Goal: Task Accomplishment & Management: Use online tool/utility

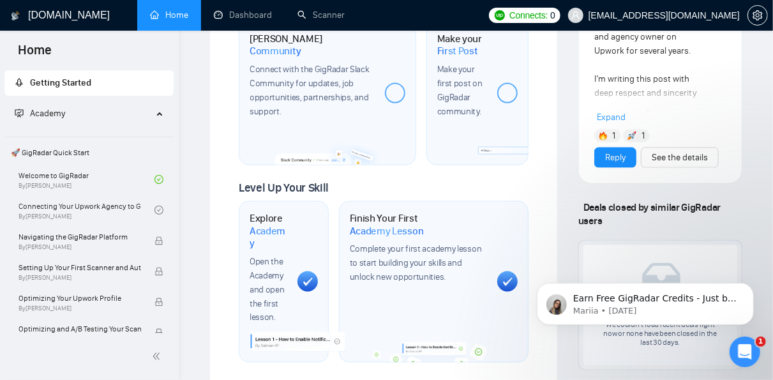
scroll to position [945, 0]
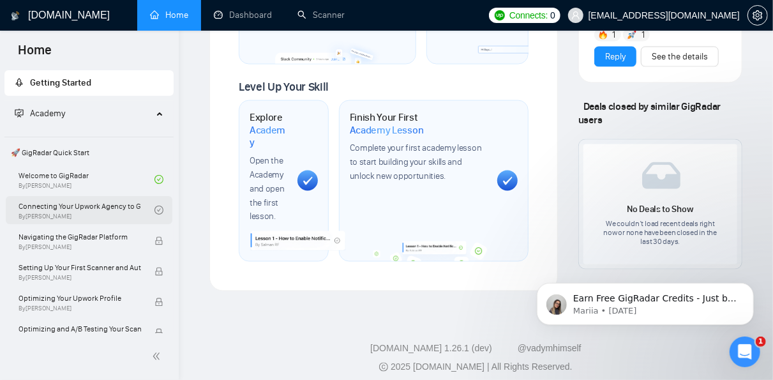
click at [103, 210] on link "Connecting Your Upwork Agency to GigRadar By Vlad Timinsky" at bounding box center [87, 210] width 136 height 28
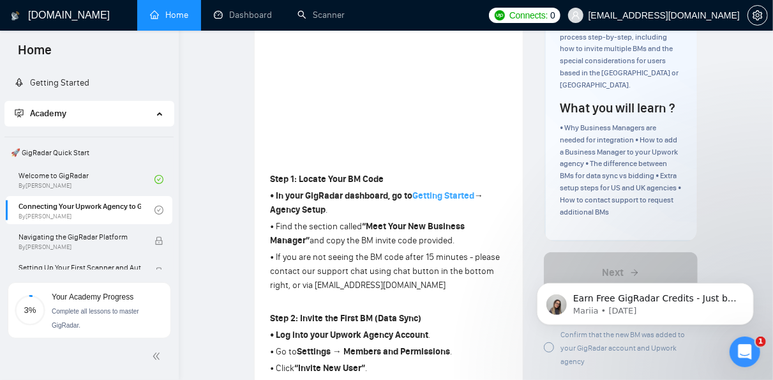
scroll to position [238, 0]
click at [89, 88] on link "Getting Started" at bounding box center [52, 82] width 75 height 11
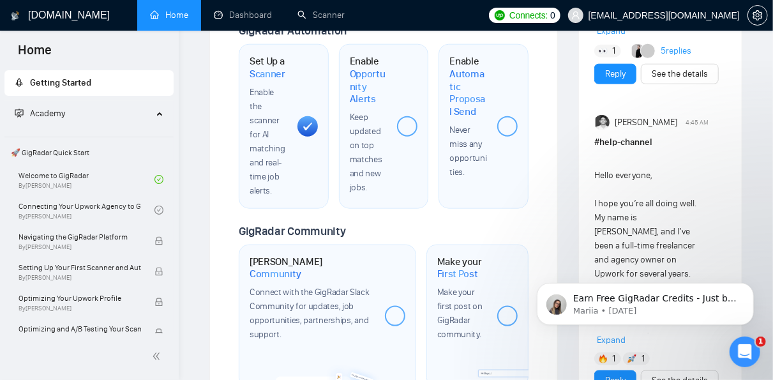
scroll to position [621, 0]
click at [514, 126] on div at bounding box center [507, 126] width 20 height 20
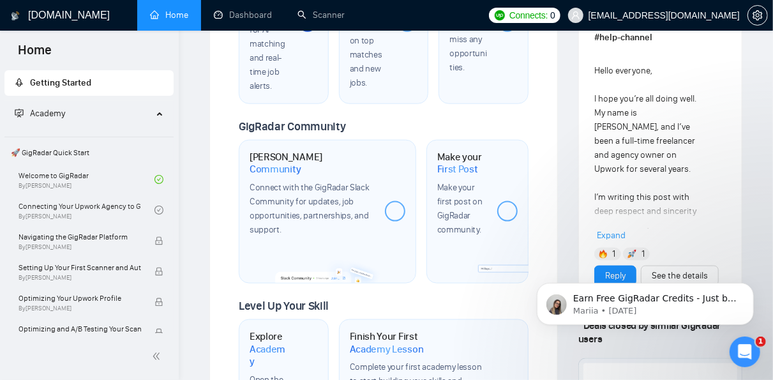
scroll to position [726, 0]
click at [397, 209] on div at bounding box center [395, 211] width 20 height 20
click at [509, 208] on div at bounding box center [507, 211] width 20 height 20
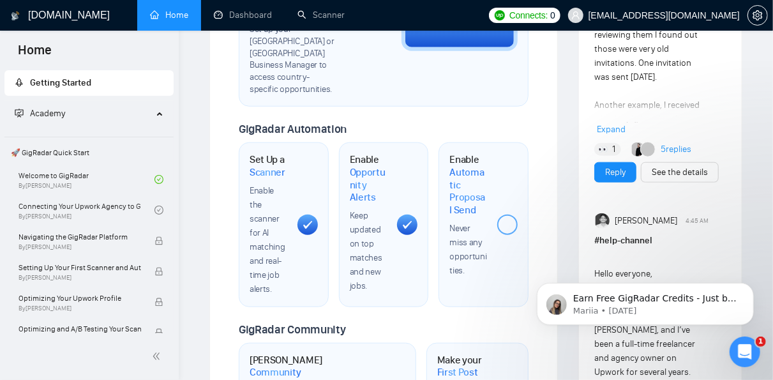
scroll to position [523, 0]
click at [512, 224] on div at bounding box center [507, 224] width 20 height 20
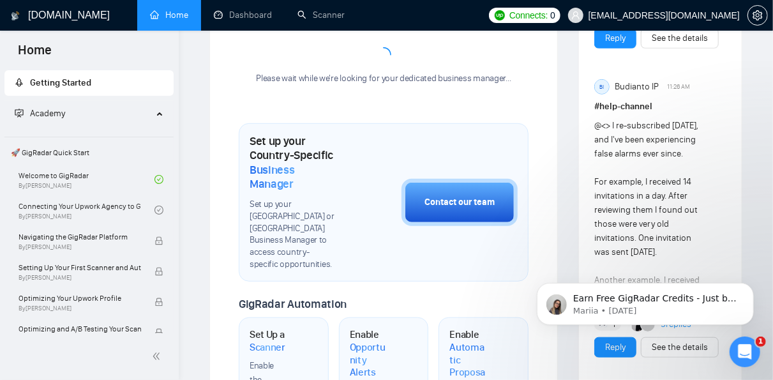
scroll to position [345, 0]
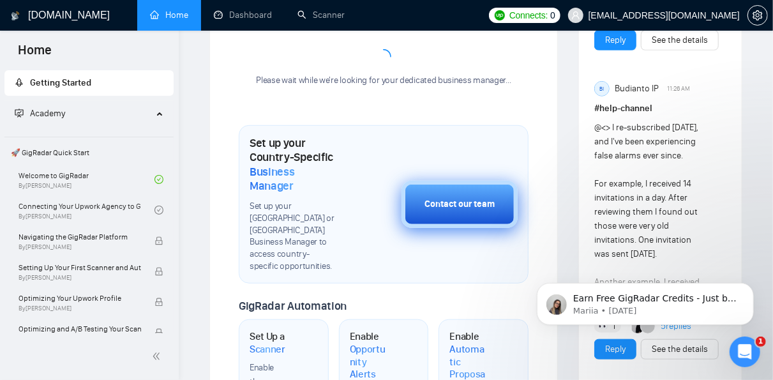
click at [473, 207] on div "Contact our team" at bounding box center [460, 204] width 70 height 14
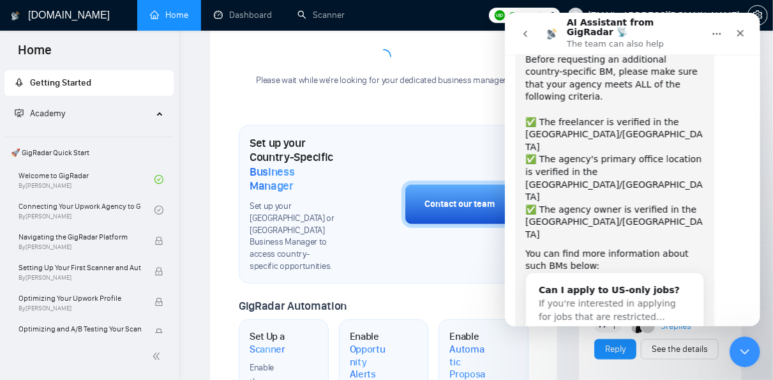
scroll to position [143, 0]
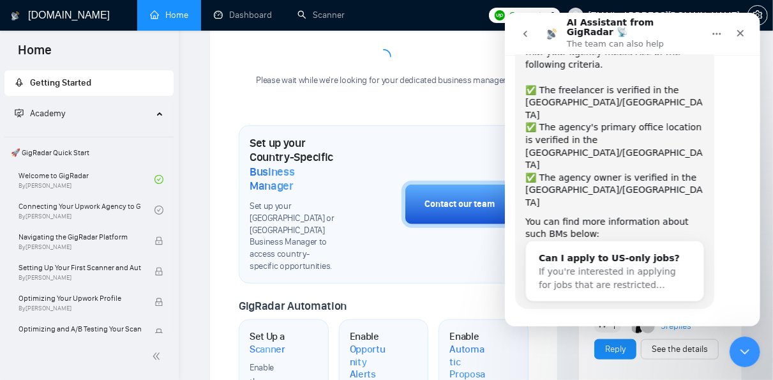
click at [611, 333] on button "Yes, I meet all of the criteria - request a new BM" at bounding box center [634, 351] width 217 height 37
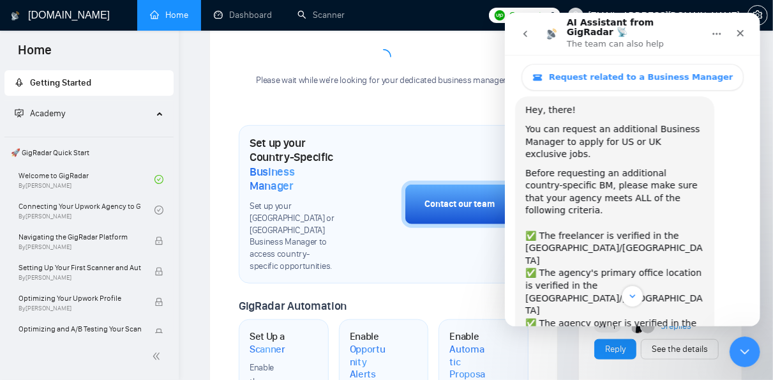
scroll to position [33, 0]
click at [664, 72] on span "Request related to a Business Manager" at bounding box center [641, 77] width 185 height 10
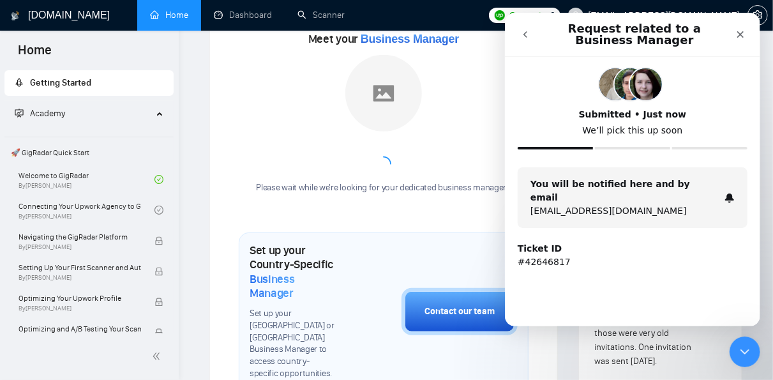
scroll to position [224, 0]
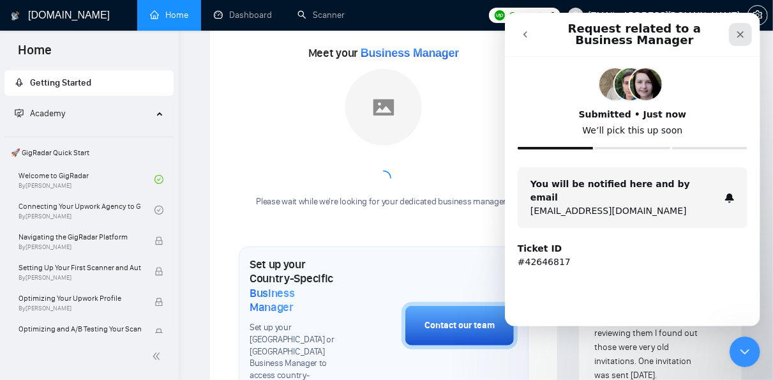
click at [740, 38] on icon "Close" at bounding box center [740, 34] width 10 height 10
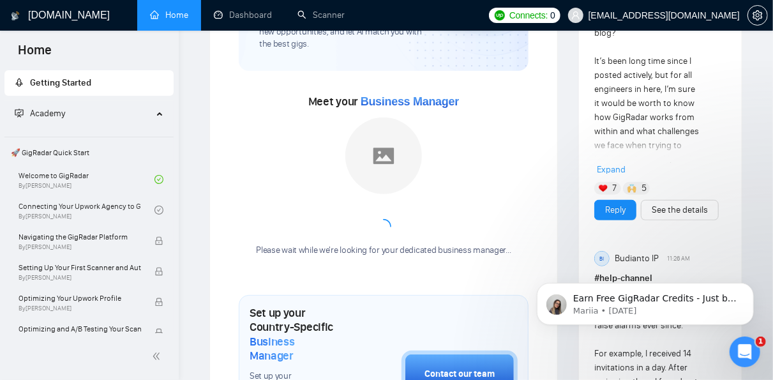
scroll to position [176, 0]
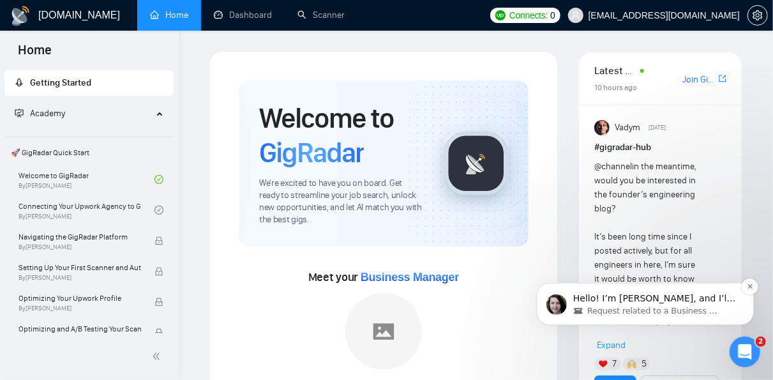
click at [644, 313] on span "Request related to a Business Manager" at bounding box center [653, 310] width 132 height 11
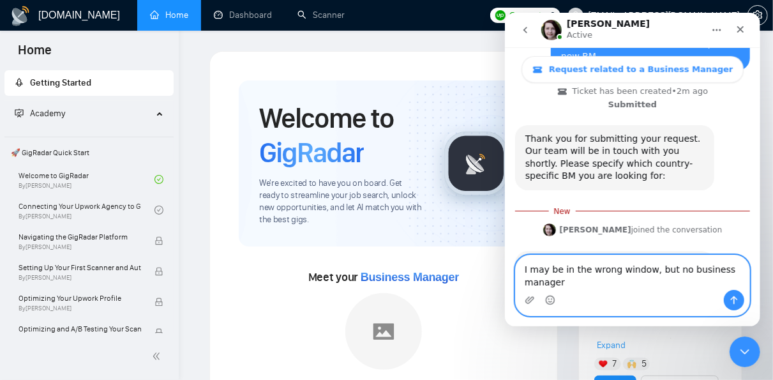
scroll to position [471, 0]
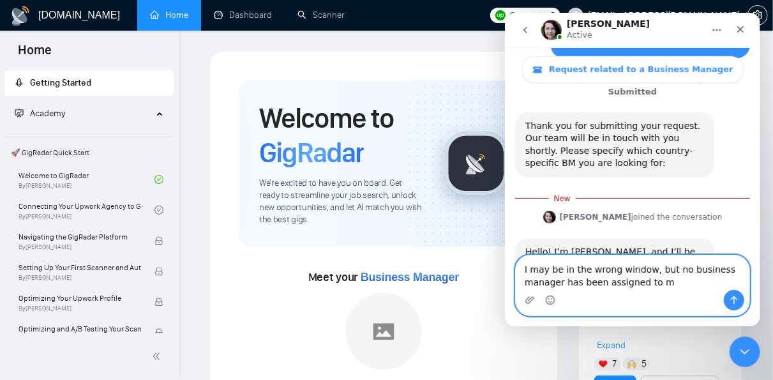
type textarea "I may be in the wrong window, but no business manager has been assigned to me"
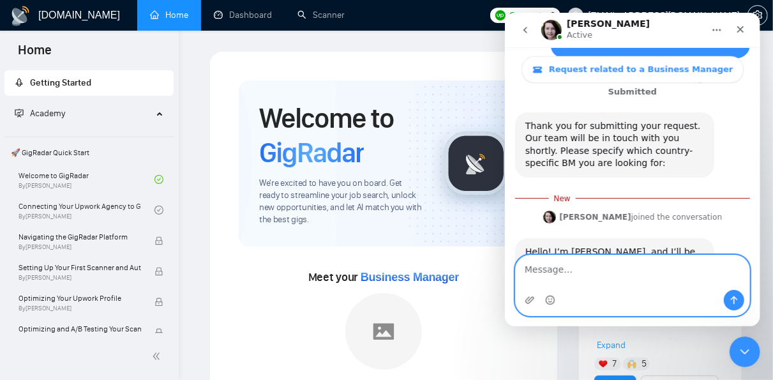
scroll to position [488, 0]
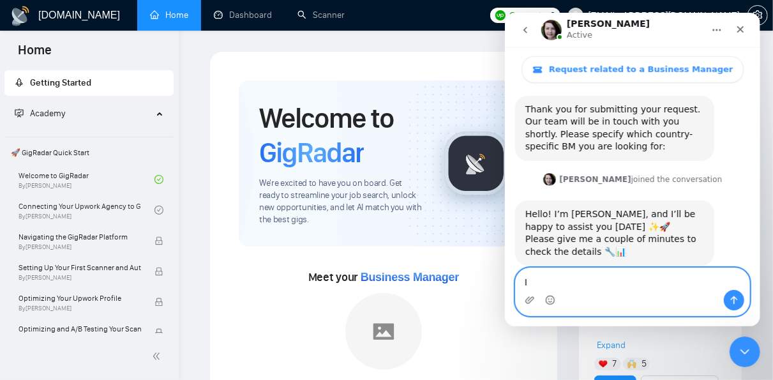
type textarea "I"
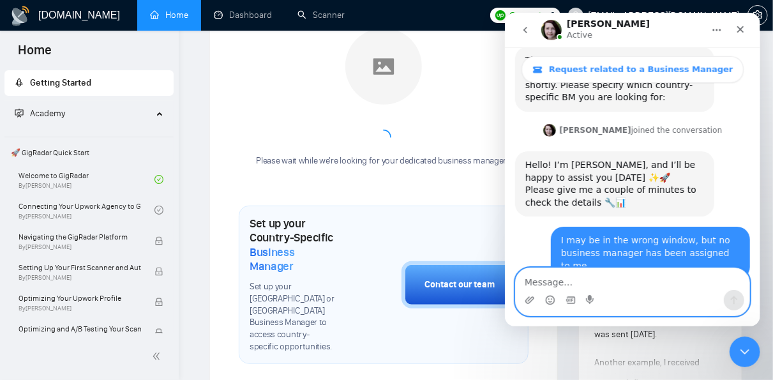
scroll to position [551, 0]
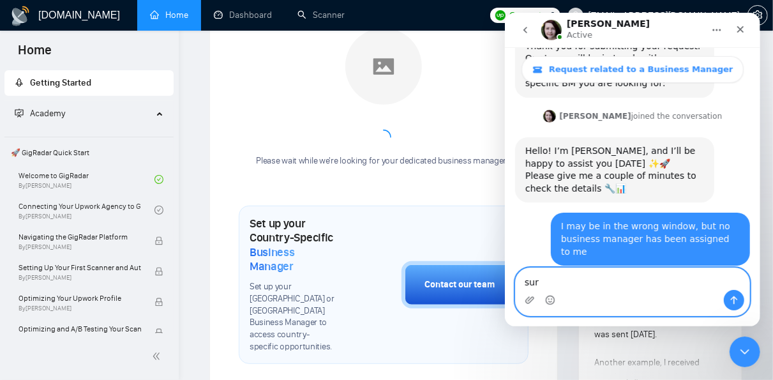
type textarea "sure"
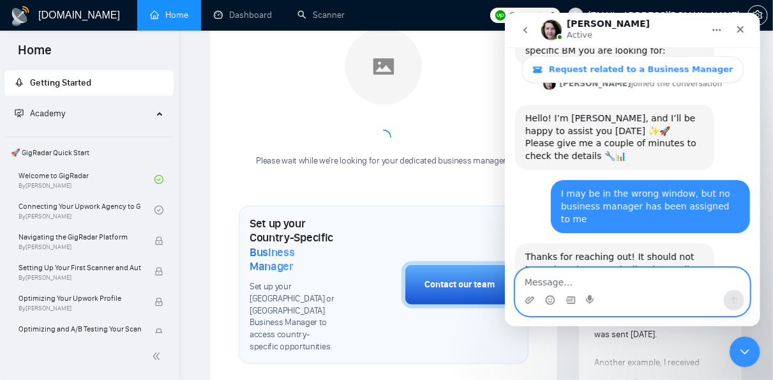
scroll to position [589, 0]
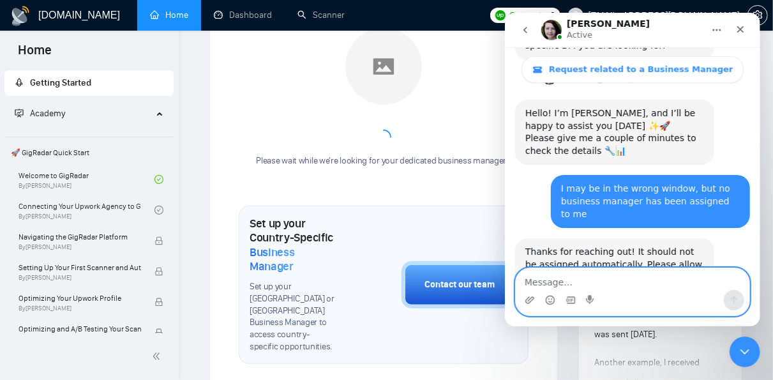
click at [630, 284] on textarea "Message…" at bounding box center [632, 279] width 234 height 22
type textarea "a"
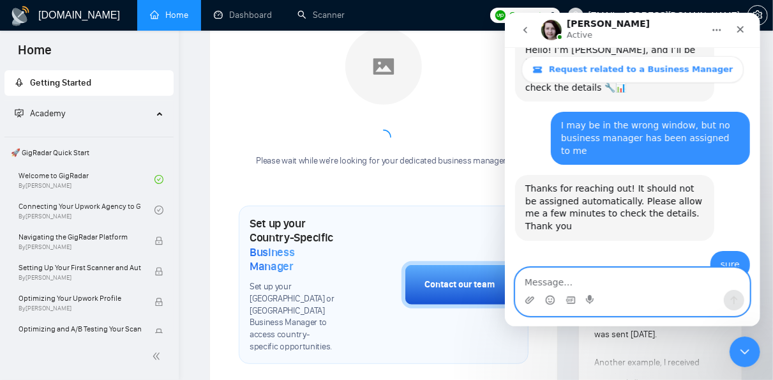
click at [637, 281] on textarea "Message…" at bounding box center [632, 279] width 234 height 22
type textarea "okay"
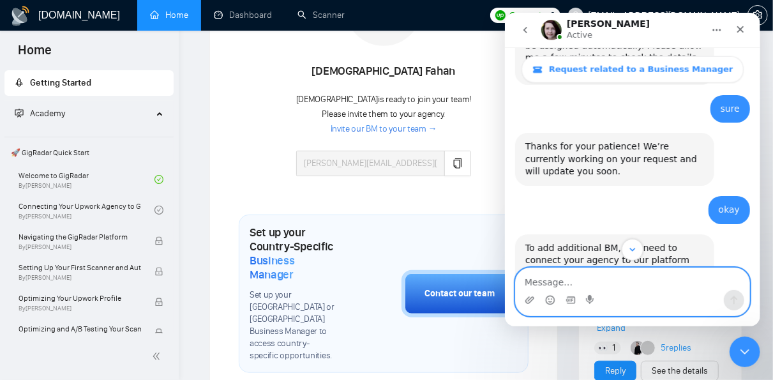
scroll to position [866, 0]
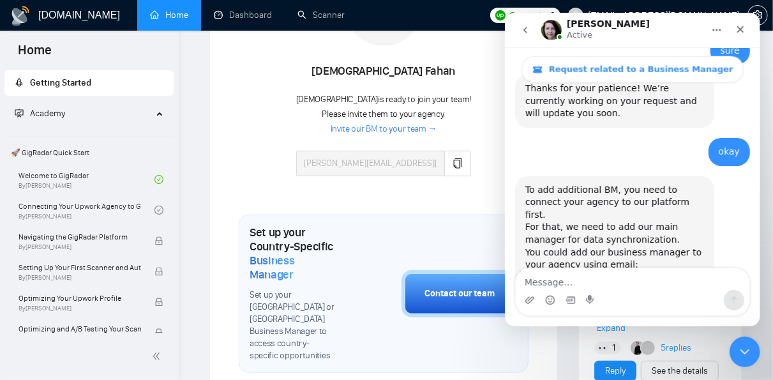
drag, startPoint x: 692, startPoint y: 154, endPoint x: 605, endPoint y: 150, distance: 86.3
click at [605, 247] on div "You could add our business manager to your agency using email: saraiva.gus@web.…" at bounding box center [614, 284] width 179 height 75
copy link "saraiva.gus@web.de"
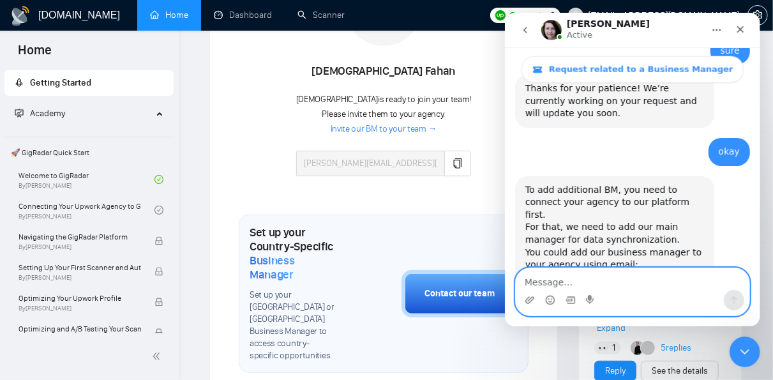
click at [623, 281] on textarea "Message…" at bounding box center [632, 279] width 234 height 22
type textarea "adding right away"
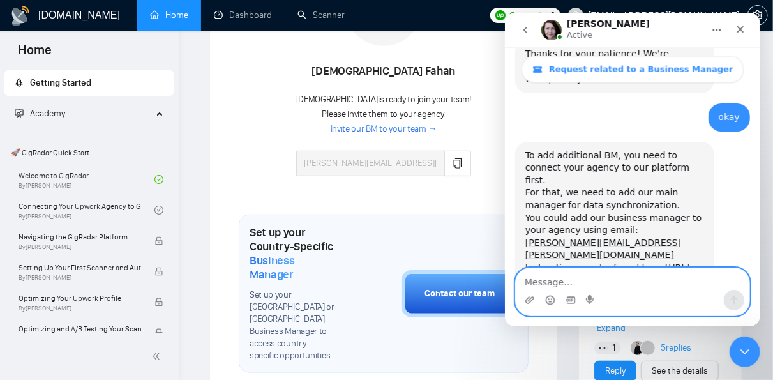
scroll to position [904, 0]
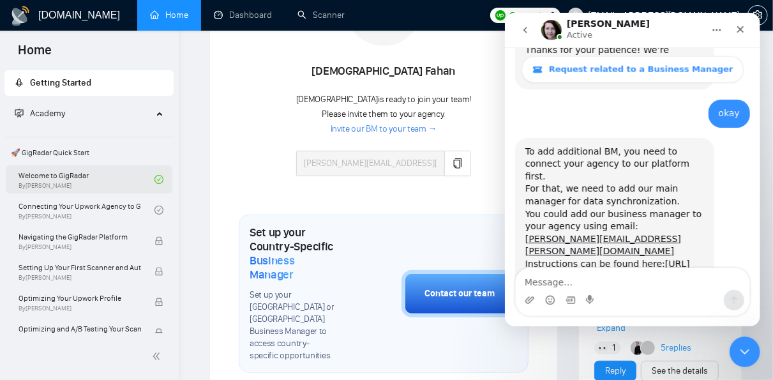
click at [86, 178] on link "Welcome to GigRadar By Vlad Timinsky" at bounding box center [87, 179] width 136 height 28
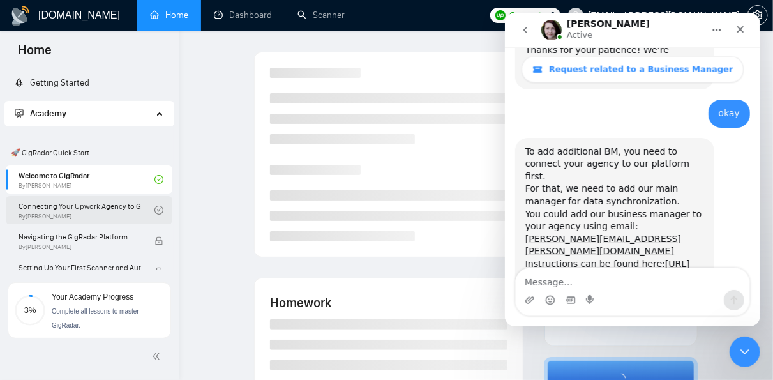
click at [93, 211] on link "Connecting Your Upwork Agency to GigRadar By Vlad Timinsky" at bounding box center [87, 210] width 136 height 28
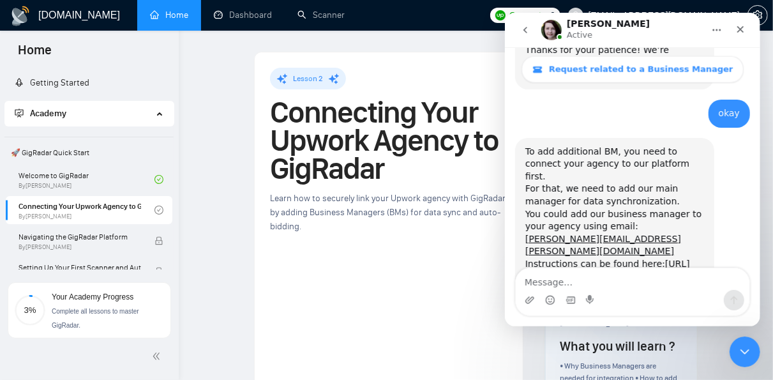
click at [665, 29] on div "Iryna Active" at bounding box center [622, 30] width 162 height 22
click at [740, 29] on icon "Close" at bounding box center [740, 29] width 7 height 7
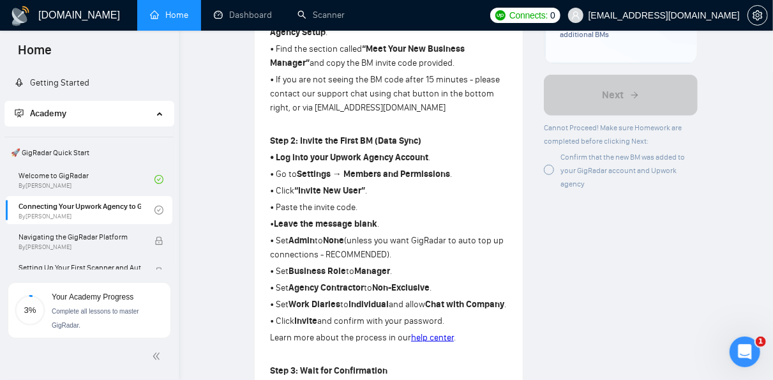
scroll to position [416, 0]
click at [745, 347] on icon "Open Intercom Messenger" at bounding box center [743, 350] width 21 height 21
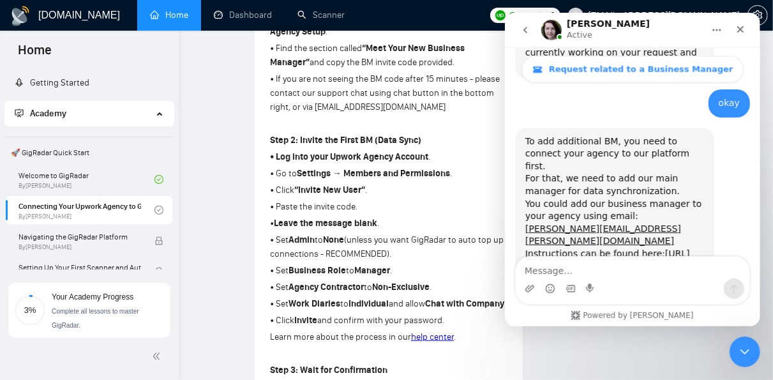
scroll to position [904, 0]
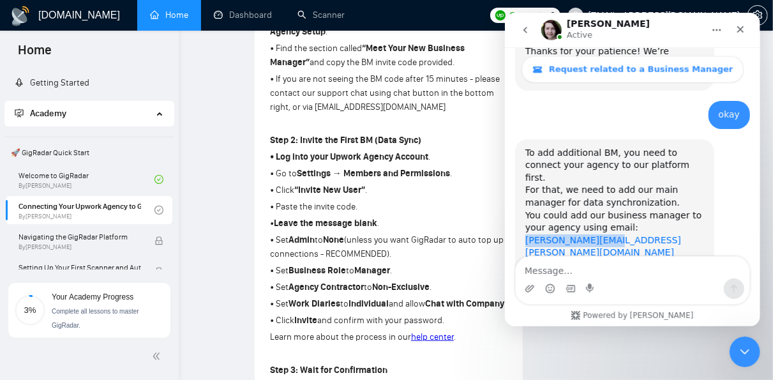
drag, startPoint x: 695, startPoint y: 116, endPoint x: 606, endPoint y: 112, distance: 88.9
click at [606, 209] on div "You could add our business manager to your agency using email: saraiva.gus@web.…" at bounding box center [614, 246] width 179 height 75
copy link "saraiva.gus@web.de"
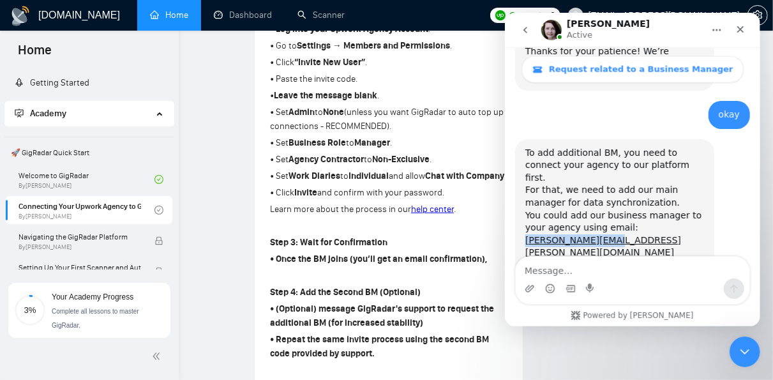
scroll to position [545, 0]
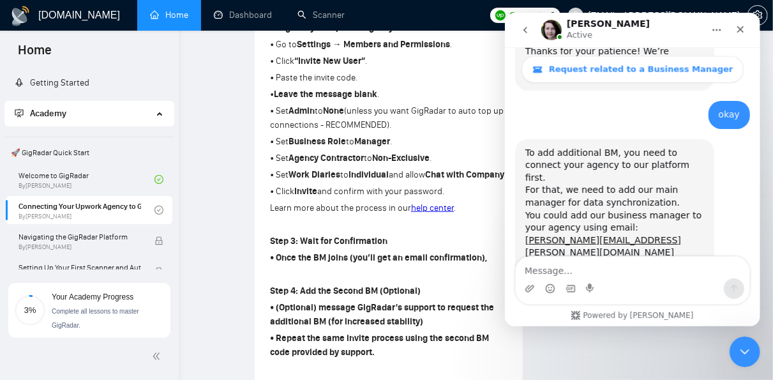
click at [655, 28] on div "Iryna Active" at bounding box center [622, 30] width 162 height 22
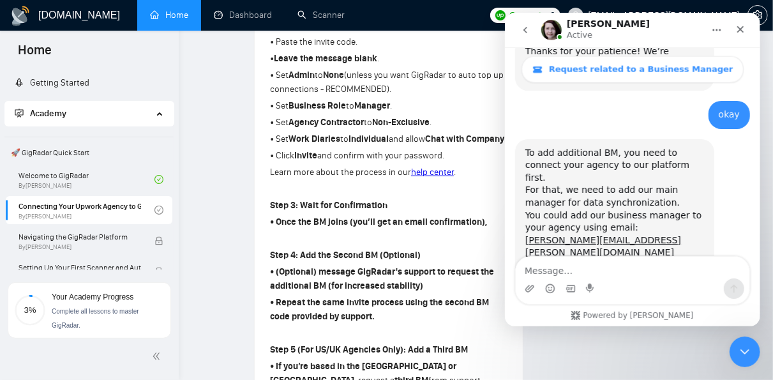
scroll to position [582, 0]
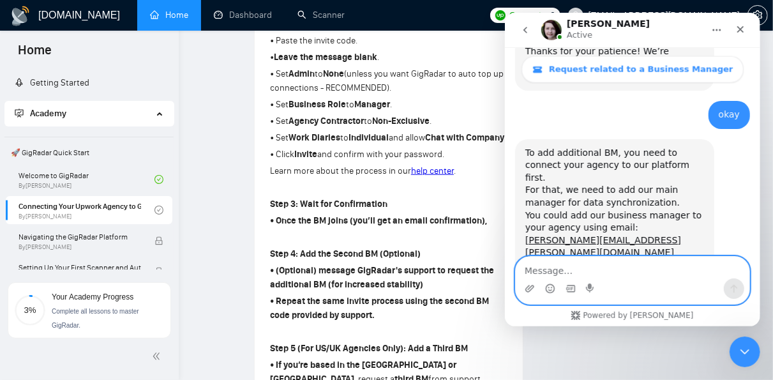
click at [604, 266] on textarea "Message…" at bounding box center [632, 268] width 234 height 22
type textarea "what role should I select"
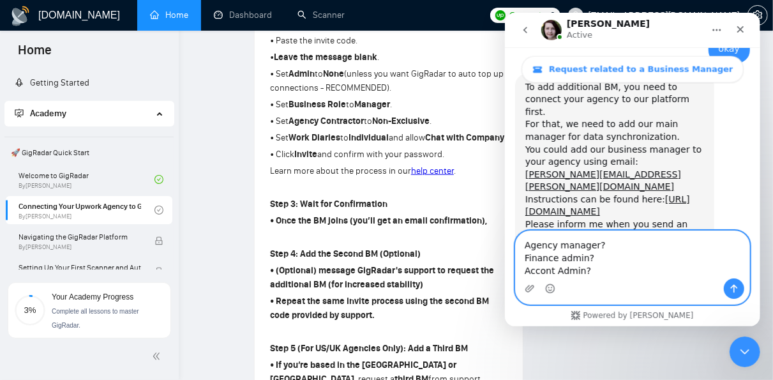
scroll to position [983, 0]
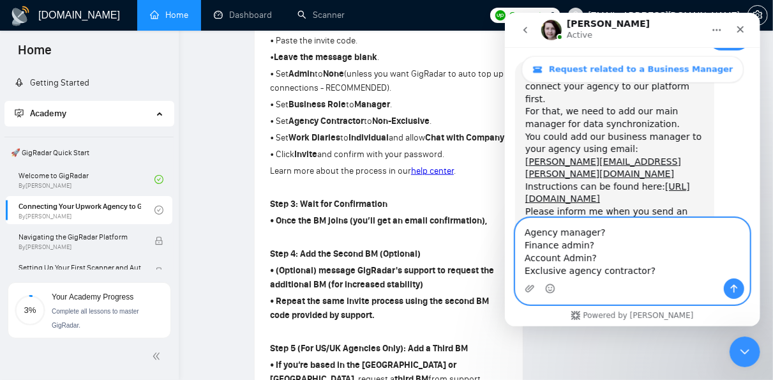
type textarea "Agency manager? Finance admin? Account Admin? Exclusive agency contractor?"
click at [733, 286] on icon "Send a message…" at bounding box center [734, 289] width 7 height 8
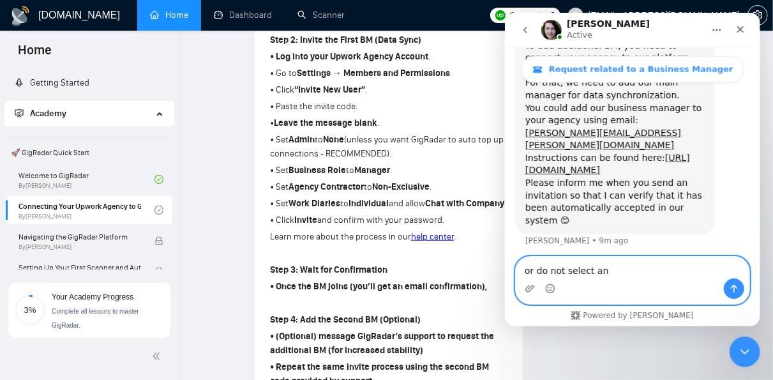
scroll to position [1060, 0]
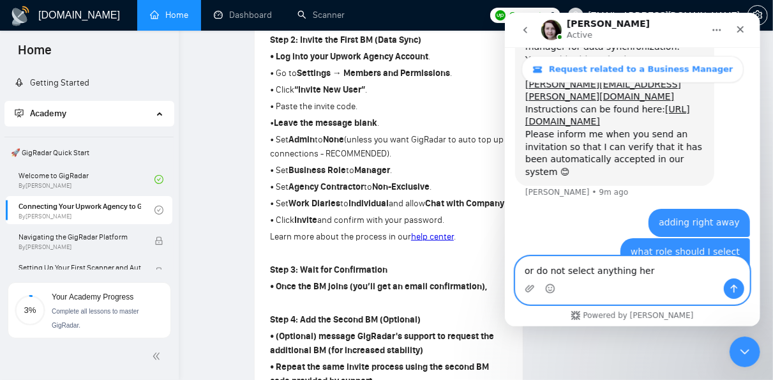
type textarea "or do not select anything here"
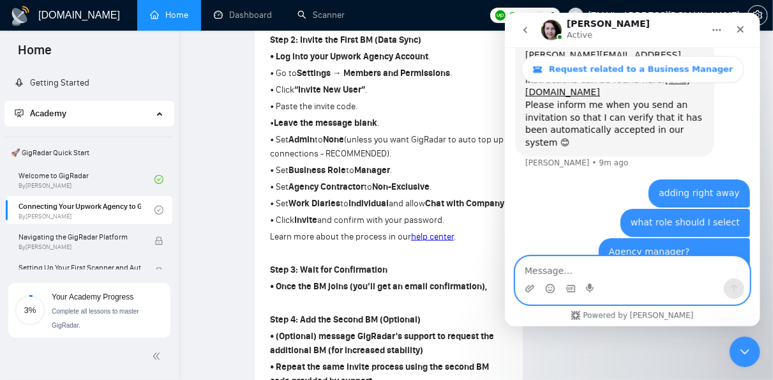
scroll to position [1129, 0]
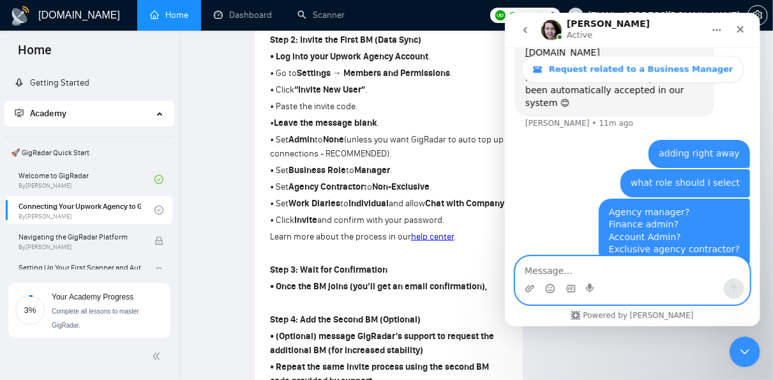
click at [609, 268] on textarea "Message…" at bounding box center [632, 268] width 234 height 22
type textarea "please check"
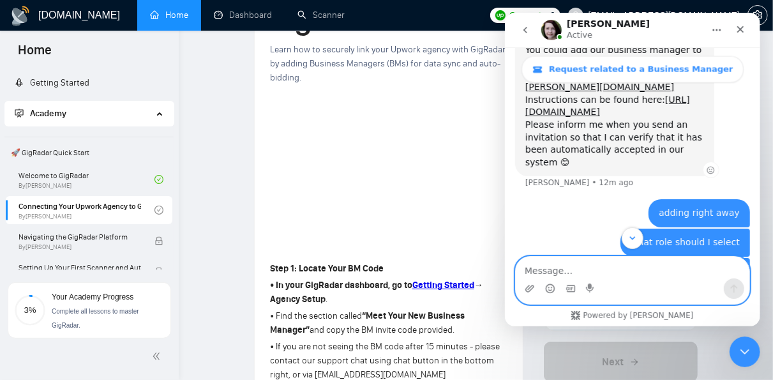
scroll to position [1167, 0]
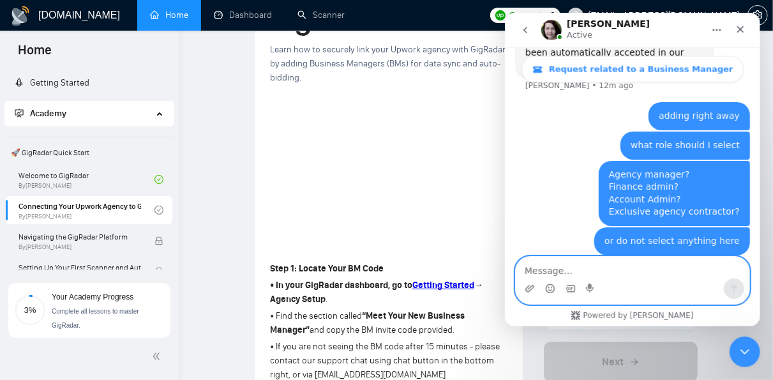
click at [625, 267] on textarea "Message…" at bounding box center [632, 268] width 234 height 22
type textarea "if you get the request"
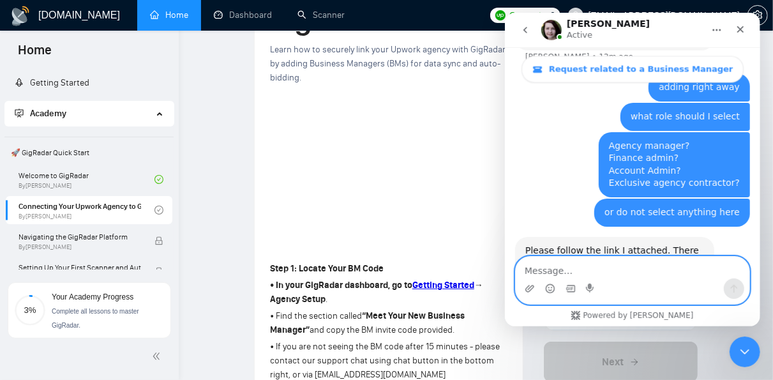
scroll to position [1196, 0]
click at [626, 270] on textarea "Message…" at bounding box center [632, 268] width 234 height 22
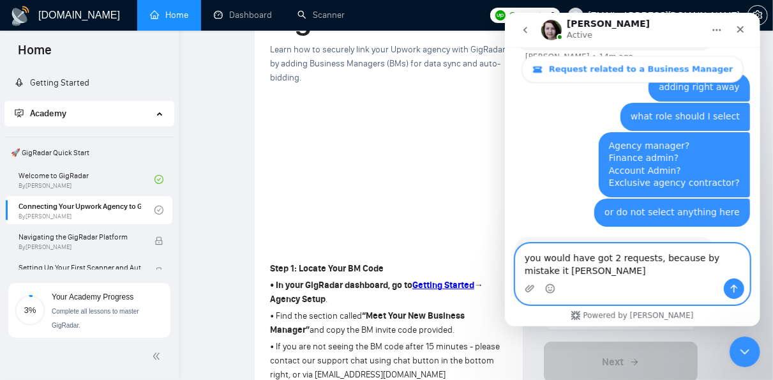
scroll to position [1208, 0]
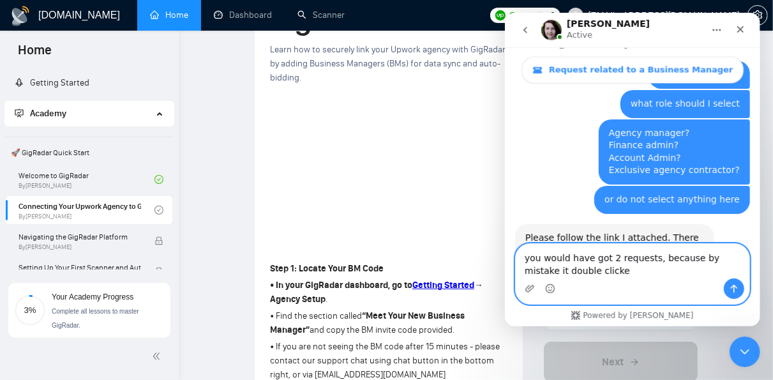
type textarea "you would have got 2 requests, because by mistake it double clicked"
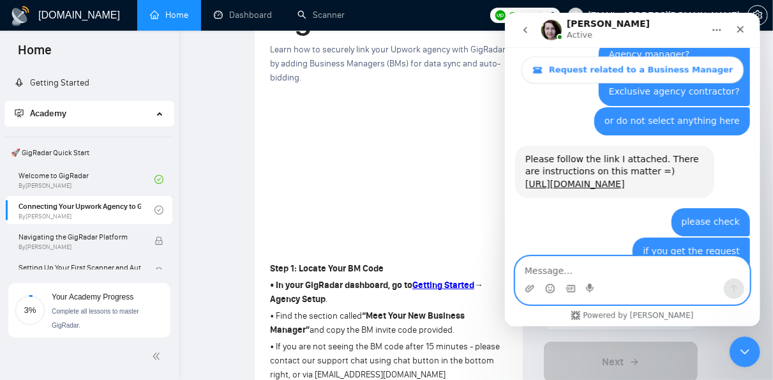
scroll to position [1288, 0]
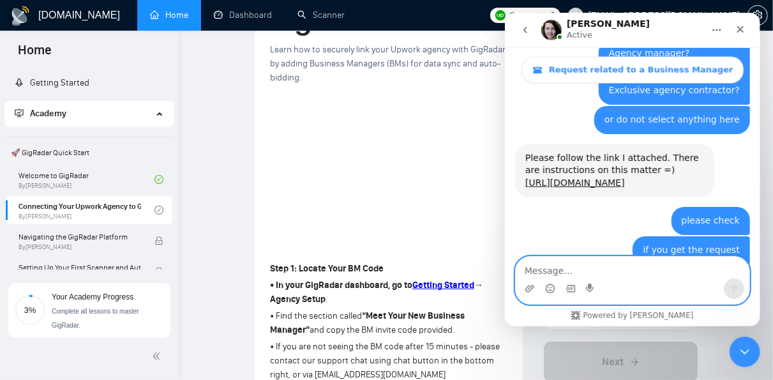
click at [634, 266] on textarea "Message…" at bounding box center [632, 268] width 234 height 22
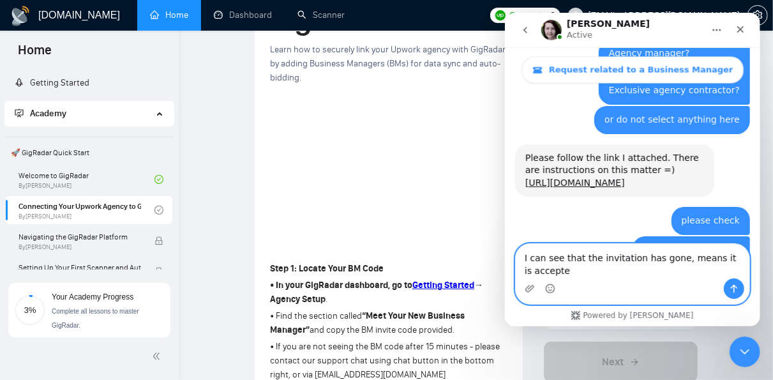
type textarea "I can see that the invitation has gone, means it is accepted"
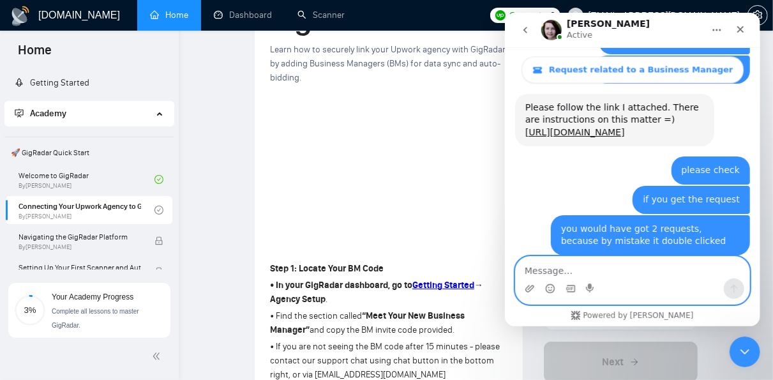
scroll to position [1388, 0]
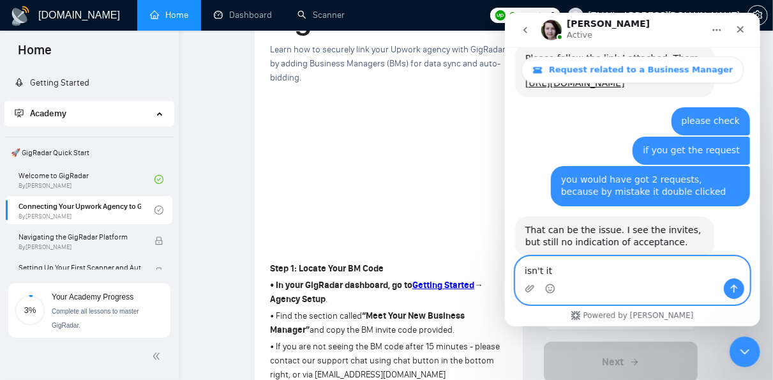
type textarea "isn't it?"
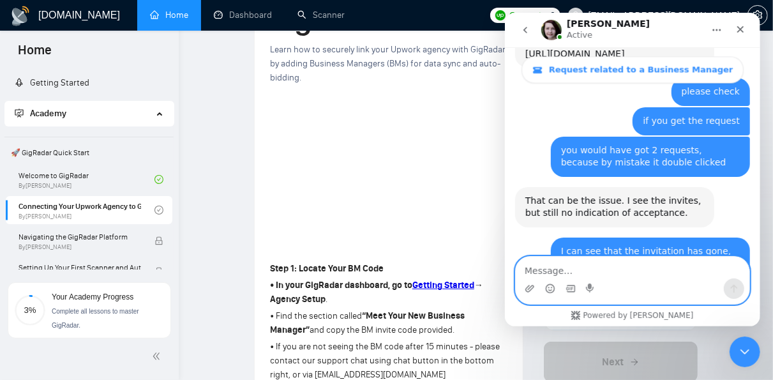
scroll to position [1443, 0]
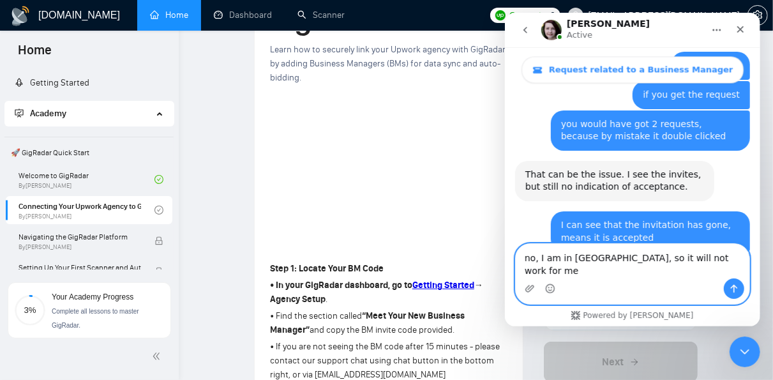
type textarea "no, I am in Pakistan, so it will not work for me."
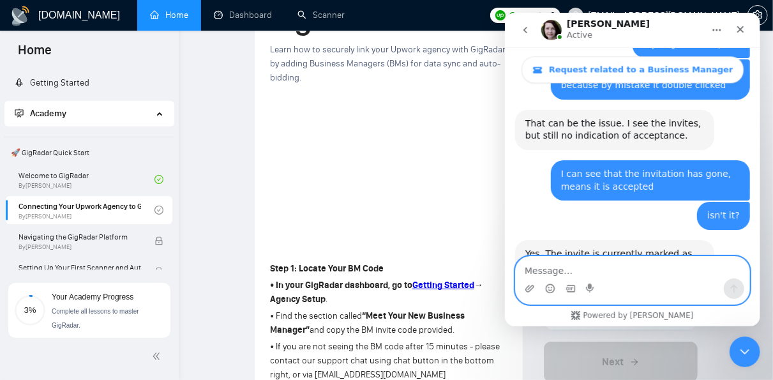
scroll to position [1543, 0]
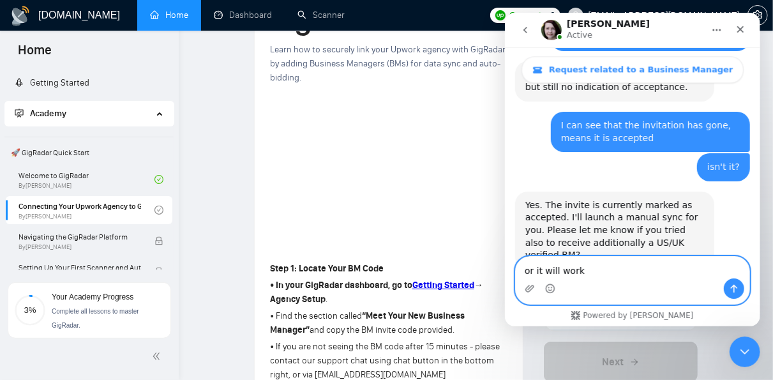
type textarea "or it will work?"
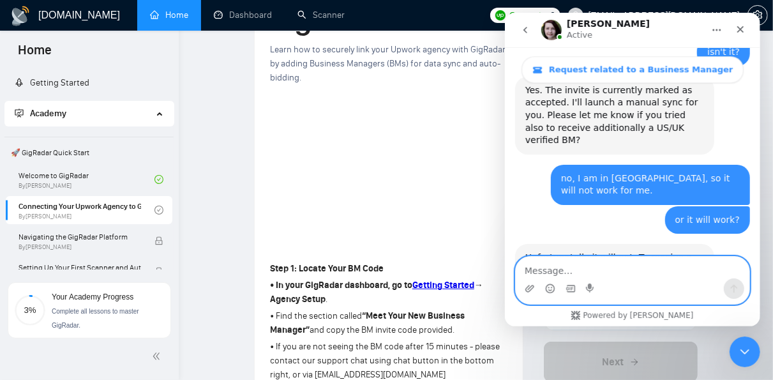
scroll to position [1661, 0]
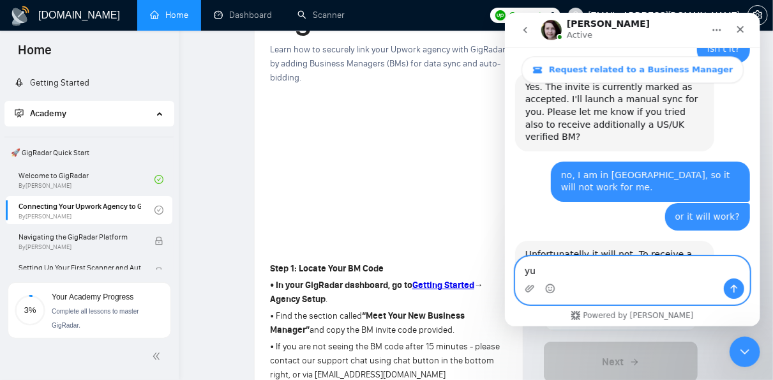
type textarea "yup"
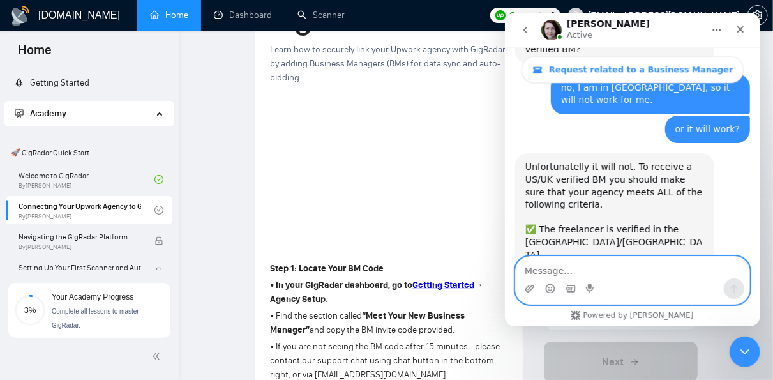
scroll to position [1775, 0]
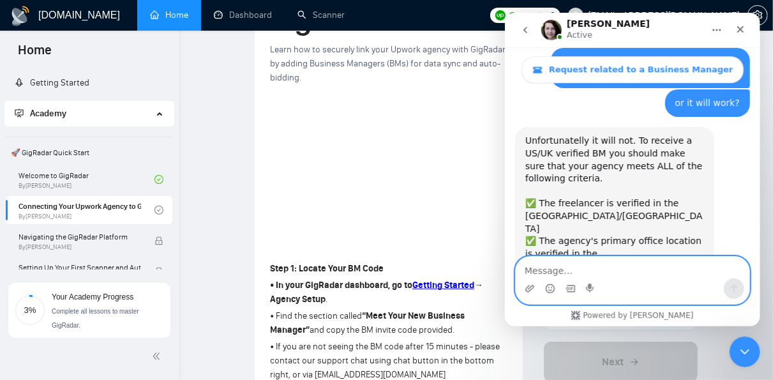
click at [642, 264] on textarea "Message…" at bounding box center [632, 268] width 234 height 22
type textarea "sure, thanks for your help"
click at [731, 289] on icon "Send a message…" at bounding box center [734, 289] width 10 height 10
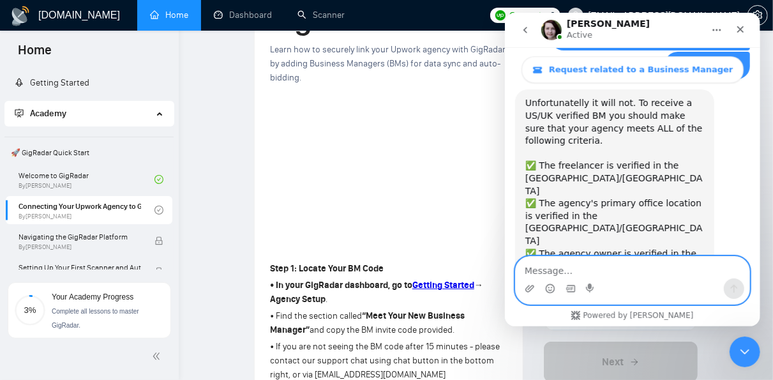
scroll to position [1813, 0]
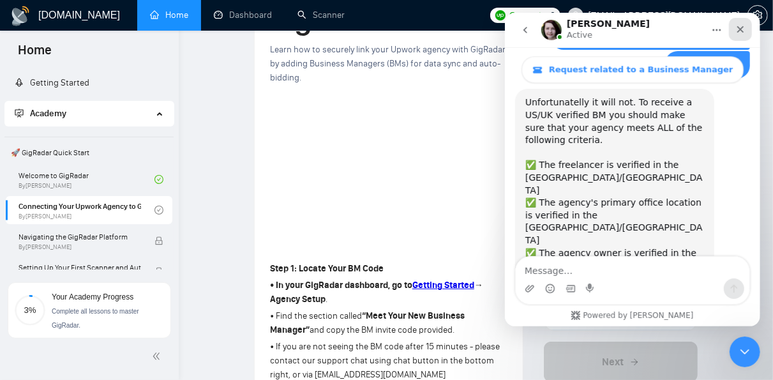
click at [738, 34] on icon "Close" at bounding box center [740, 29] width 10 height 10
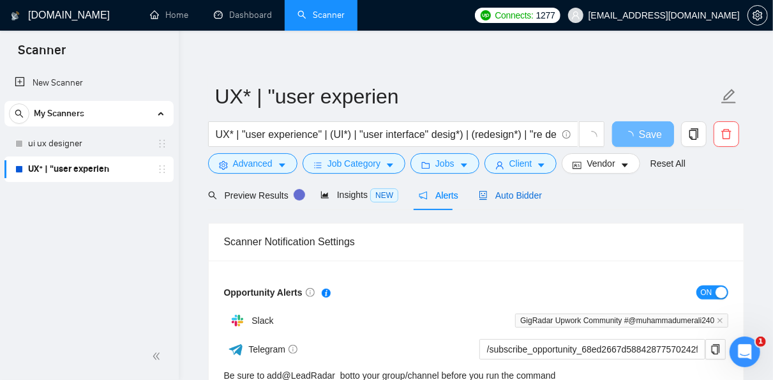
click at [517, 192] on span "Auto Bidder" at bounding box center [510, 195] width 63 height 10
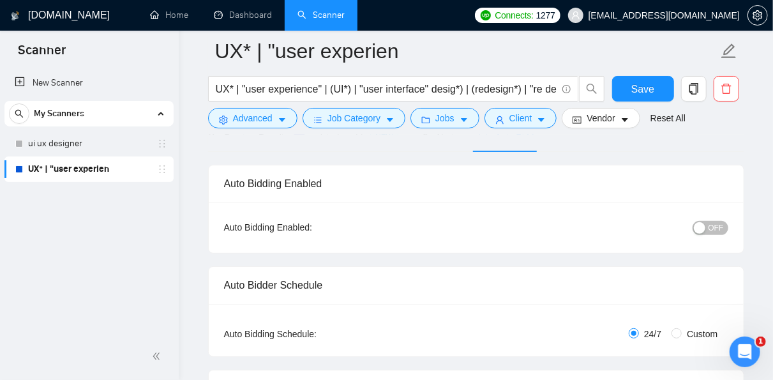
scroll to position [185, 0]
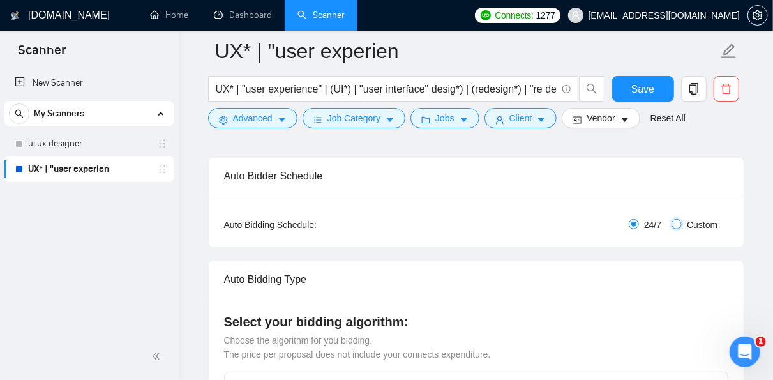
click at [680, 226] on input "Custom" at bounding box center [677, 224] width 10 height 10
radio input "true"
radio input "false"
checkbox input "true"
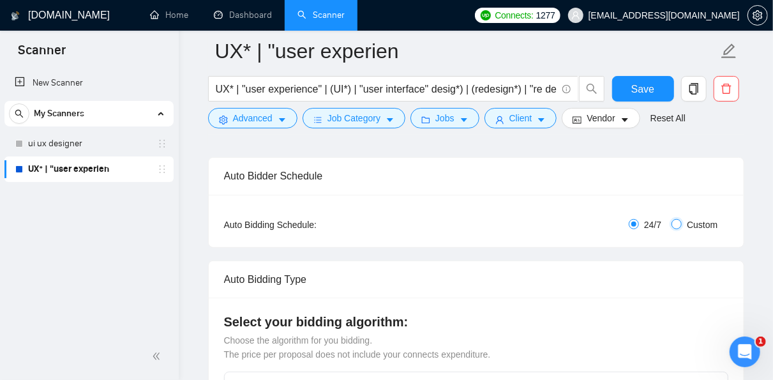
checkbox input "true"
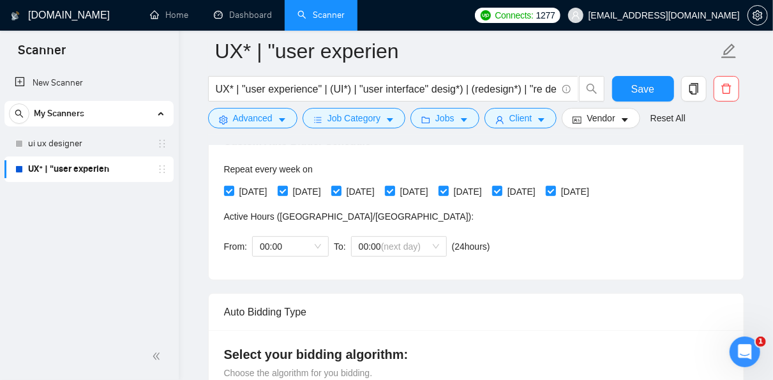
scroll to position [314, 0]
click at [315, 245] on span "00:00" at bounding box center [290, 245] width 61 height 19
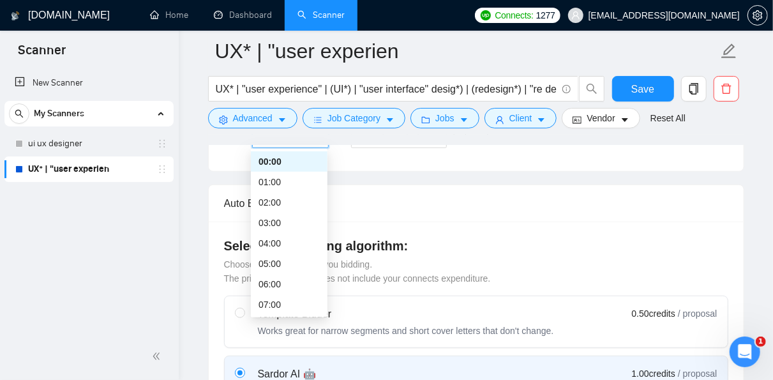
scroll to position [421, 0]
click at [277, 239] on div "04:00" at bounding box center [289, 244] width 61 height 14
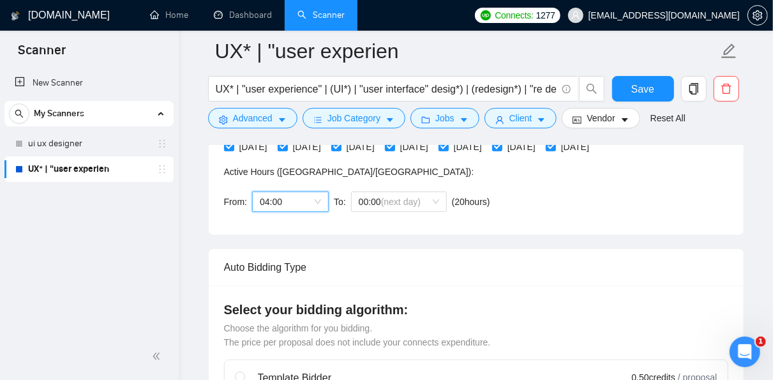
scroll to position [354, 0]
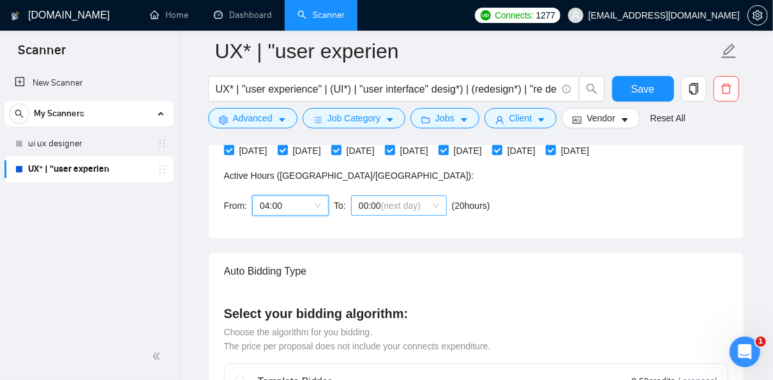
click at [436, 201] on span "00:00 (next day)" at bounding box center [399, 205] width 80 height 19
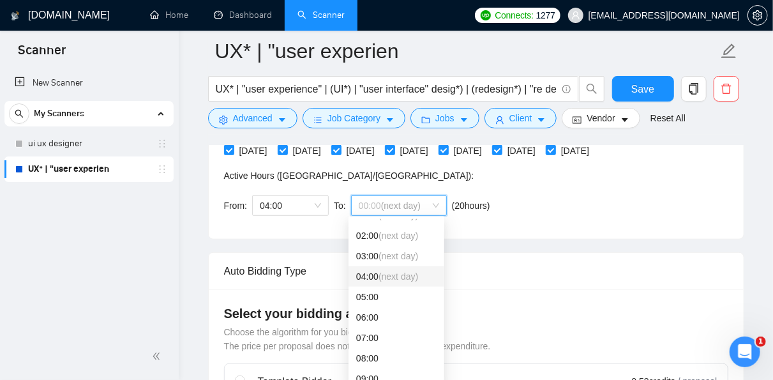
scroll to position [35, 0]
click at [372, 333] on div "07:00" at bounding box center [396, 337] width 80 height 14
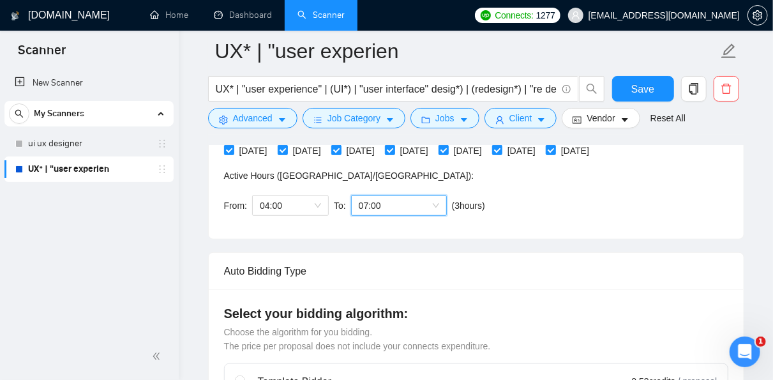
click at [519, 216] on div "Custom Auto Bidder Schedule Repeat every week on Monday Tuesday Wednesday Thurs…" at bounding box center [476, 143] width 505 height 162
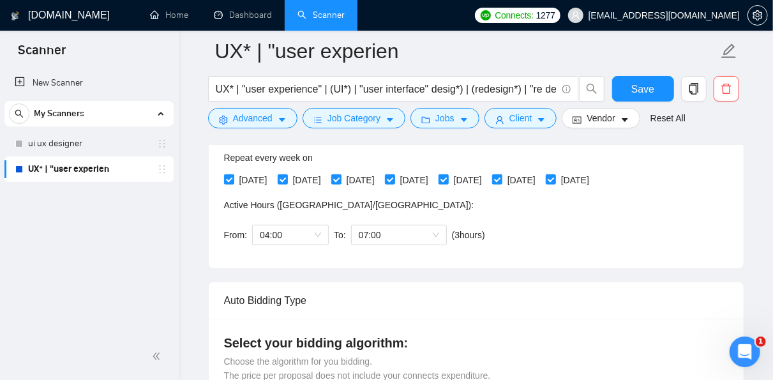
scroll to position [312, 0]
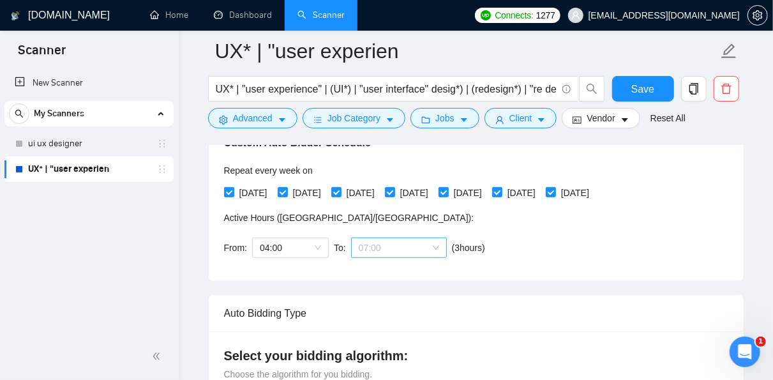
click at [434, 245] on span "07:00" at bounding box center [399, 247] width 80 height 19
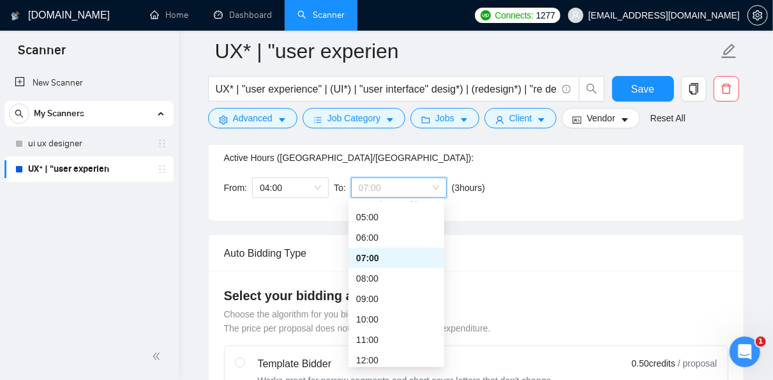
scroll to position [97, 0]
click at [384, 276] on div "08:00" at bounding box center [396, 278] width 80 height 14
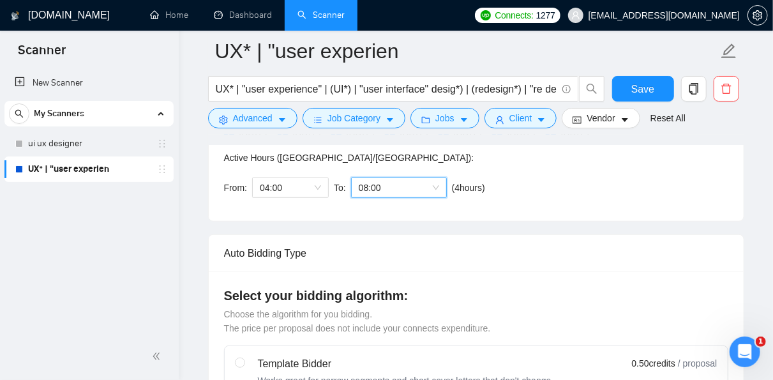
click at [542, 195] on div "Custom Auto Bidder Schedule Repeat every week on Monday Tuesday Wednesday Thurs…" at bounding box center [476, 125] width 505 height 162
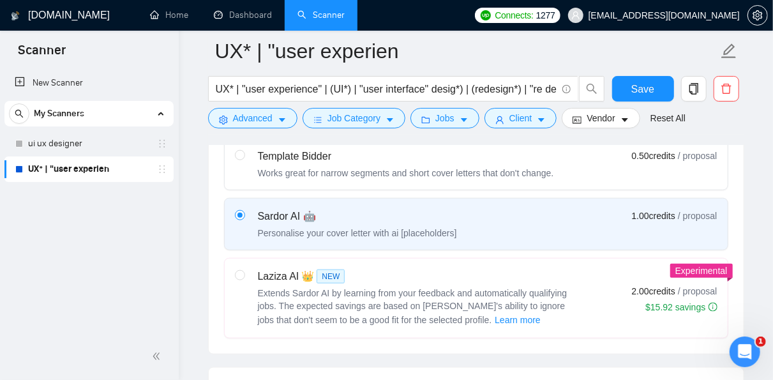
scroll to position [538, 0]
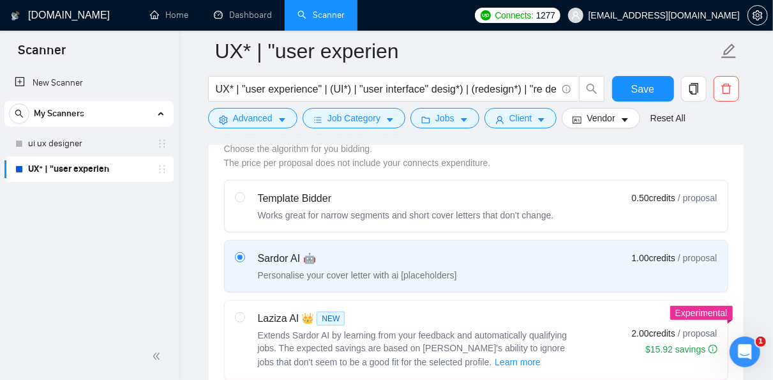
click at [320, 196] on div "Template Bidder" at bounding box center [406, 198] width 296 height 15
click at [244, 196] on input "radio" at bounding box center [239, 196] width 9 height 9
radio input "true"
radio input "false"
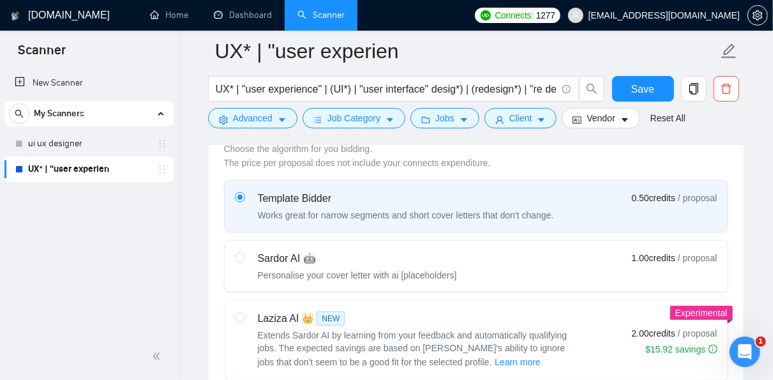
click at [371, 269] on div "Personalise your cover letter with ai [placeholders]" at bounding box center [357, 275] width 199 height 13
click at [244, 261] on input "radio" at bounding box center [239, 256] width 9 height 9
radio input "true"
radio input "false"
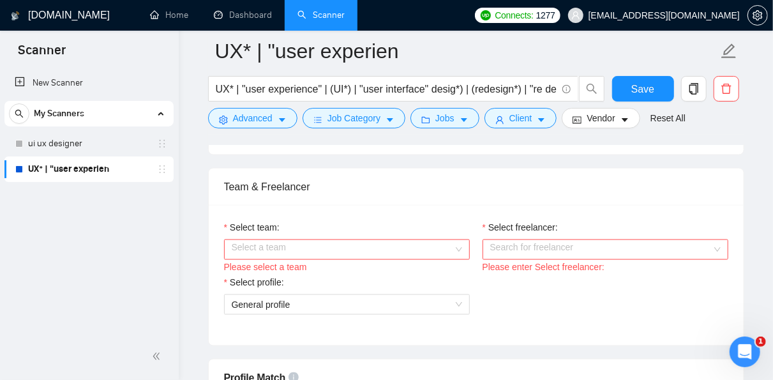
scroll to position [806, 0]
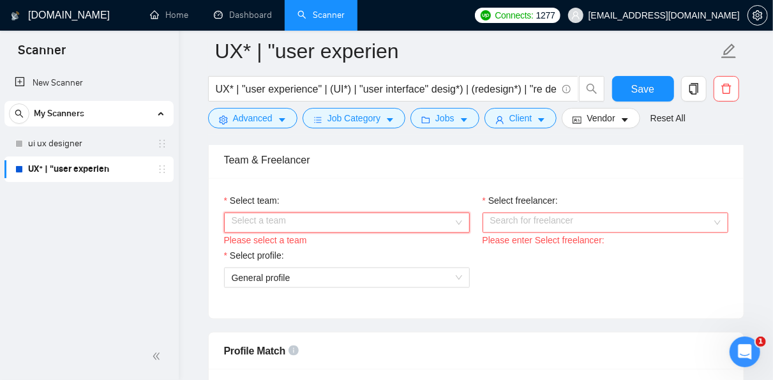
click at [408, 220] on input "Select team:" at bounding box center [343, 222] width 222 height 19
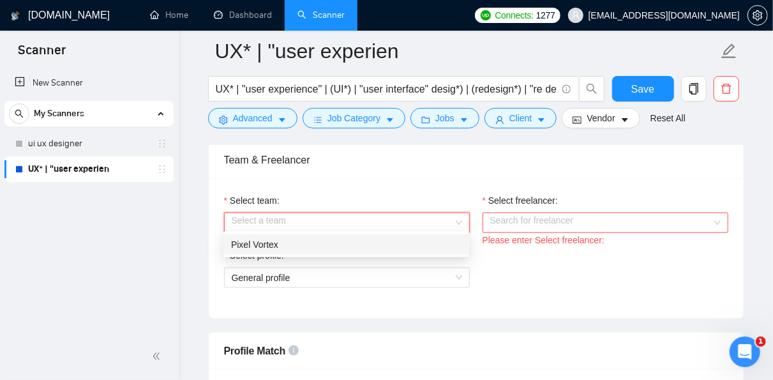
click at [400, 239] on div "Pixel Vortex" at bounding box center [346, 245] width 231 height 14
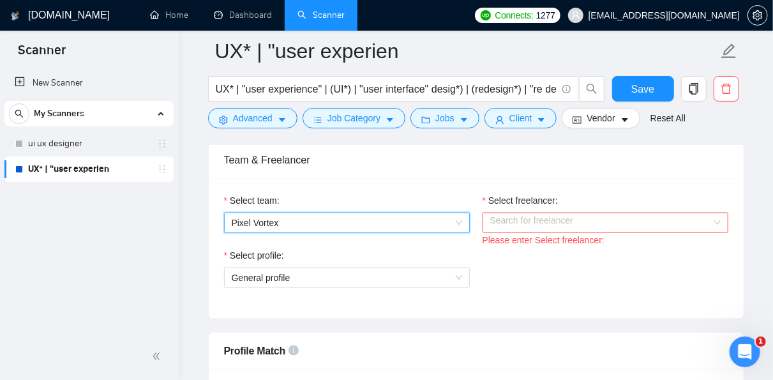
click at [540, 223] on input "Select freelancer:" at bounding box center [601, 222] width 222 height 19
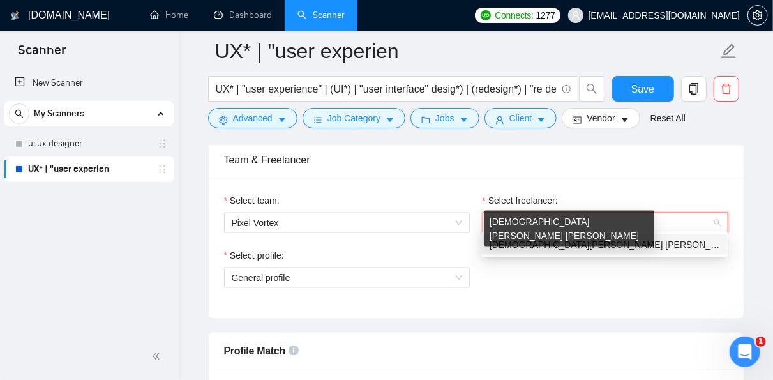
click at [539, 244] on span "[DEMOGRAPHIC_DATA][PERSON_NAME] [PERSON_NAME]" at bounding box center [615, 244] width 250 height 10
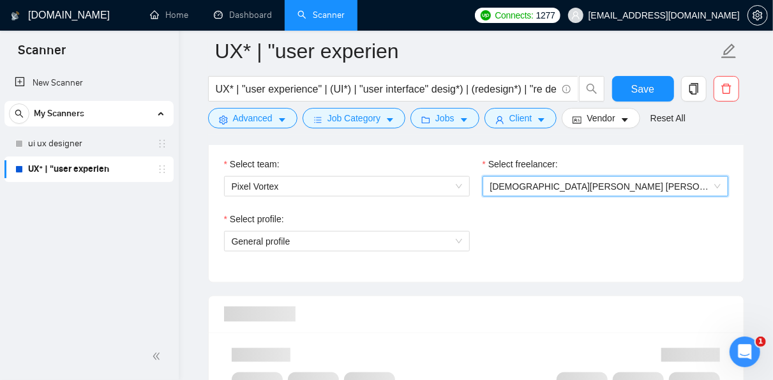
scroll to position [843, 0]
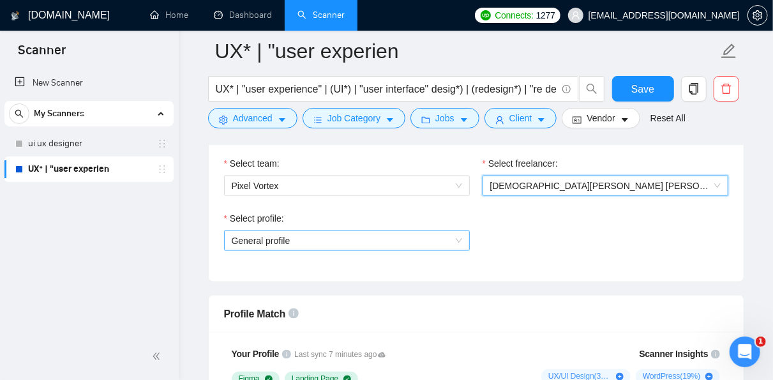
click at [418, 242] on span "General profile" at bounding box center [347, 240] width 231 height 19
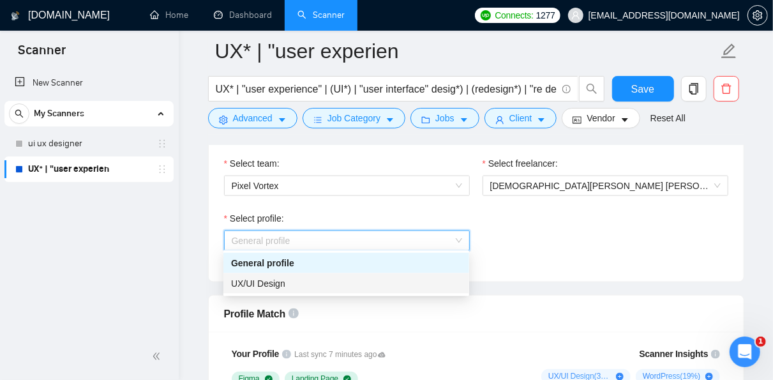
click at [409, 285] on div "UX/UI Design" at bounding box center [346, 284] width 231 height 14
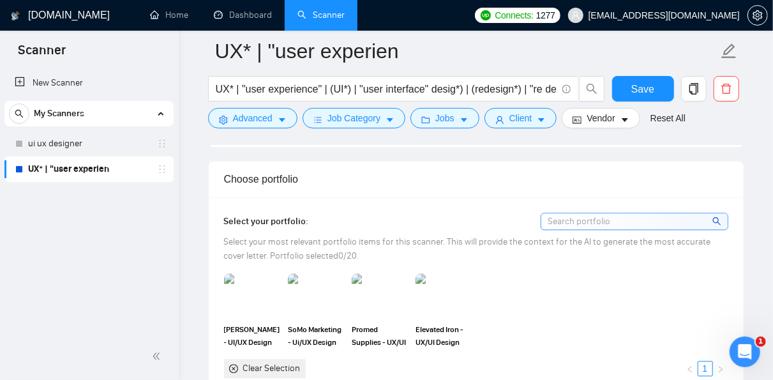
scroll to position [1291, 0]
click at [244, 287] on img at bounding box center [252, 295] width 54 height 42
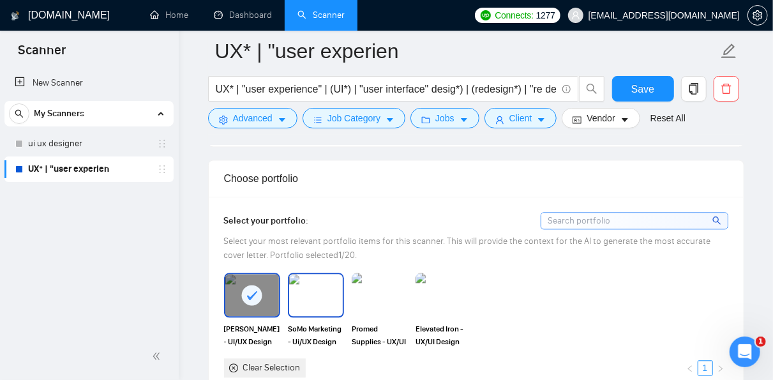
click at [305, 290] on img at bounding box center [316, 295] width 54 height 42
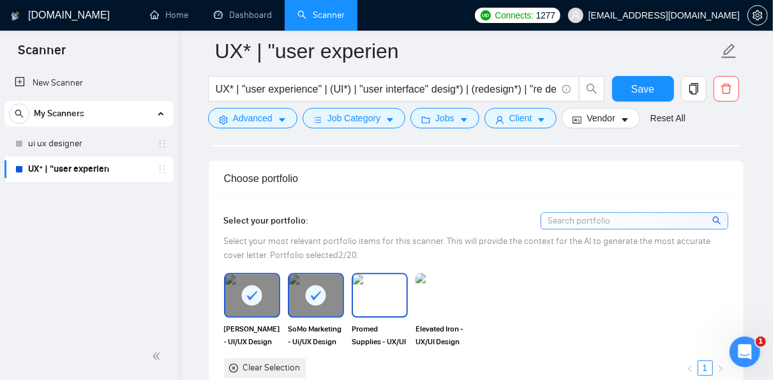
click at [380, 292] on img at bounding box center [380, 295] width 54 height 42
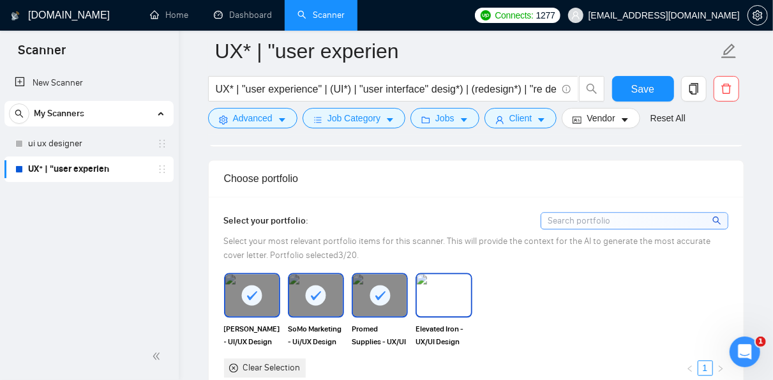
click at [439, 298] on img at bounding box center [444, 295] width 54 height 42
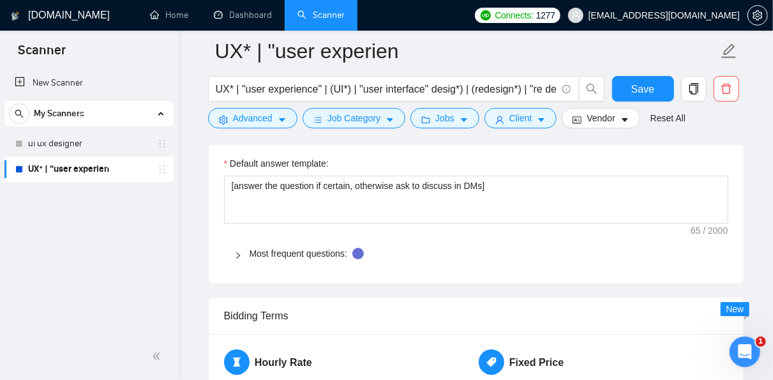
scroll to position [1997, 0]
click at [325, 248] on link "Most frequent questions:" at bounding box center [299, 253] width 98 height 10
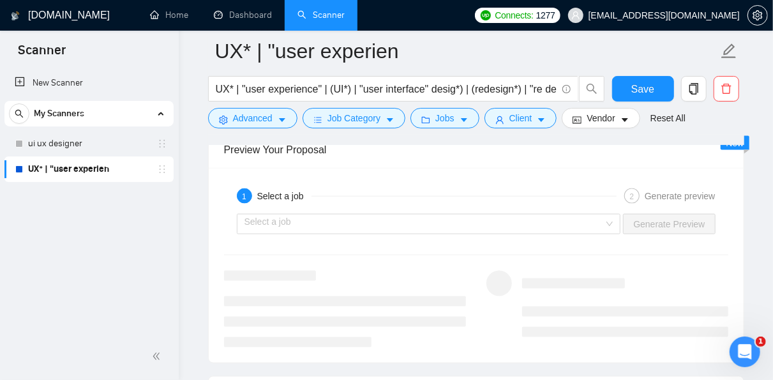
scroll to position [3138, 0]
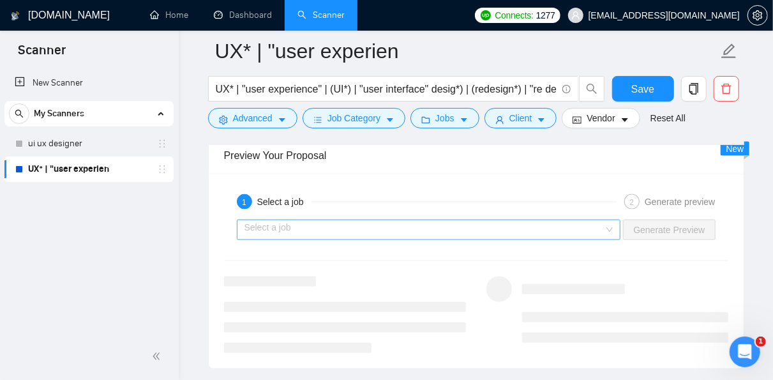
click at [506, 220] on input "search" at bounding box center [425, 229] width 360 height 19
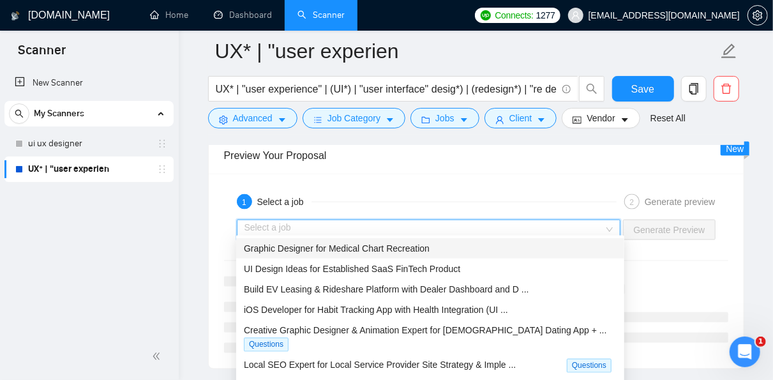
click at [458, 194] on div "1 Select a job" at bounding box center [427, 201] width 380 height 15
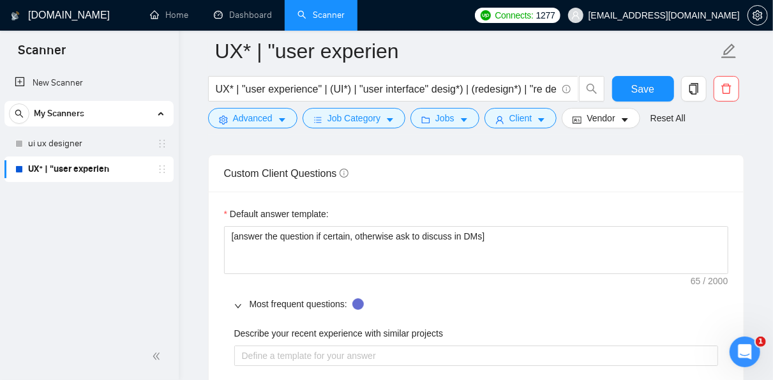
scroll to position [1947, 0]
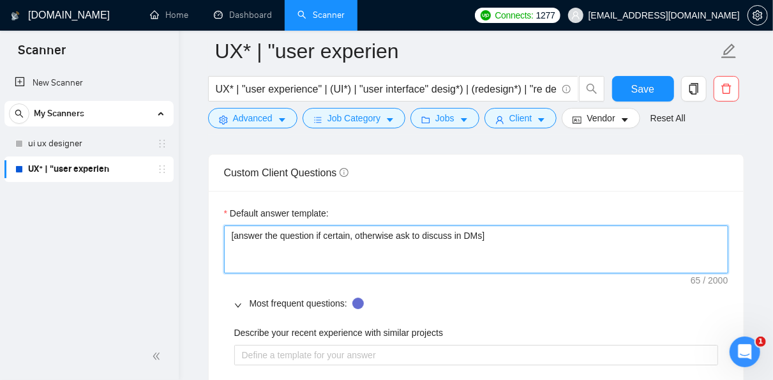
click at [476, 233] on textarea "[answer the question if certain, otherwise ask to discuss in DMs]" at bounding box center [476, 249] width 505 height 48
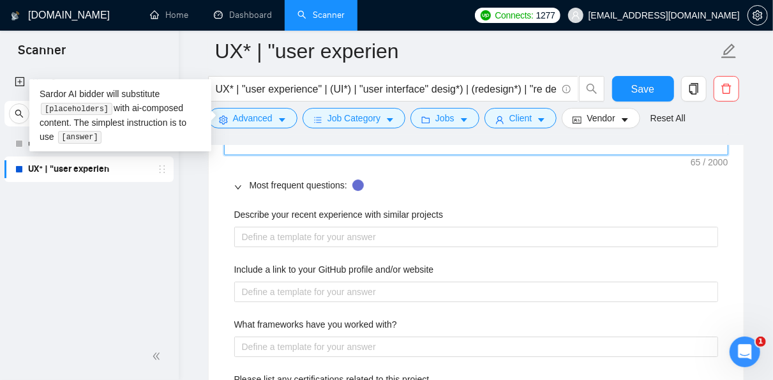
scroll to position [2065, 0]
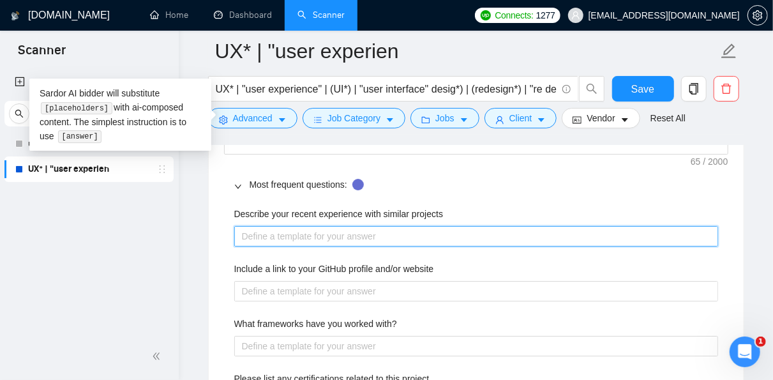
click at [480, 227] on projects "Describe your recent experience with similar projects" at bounding box center [476, 236] width 484 height 20
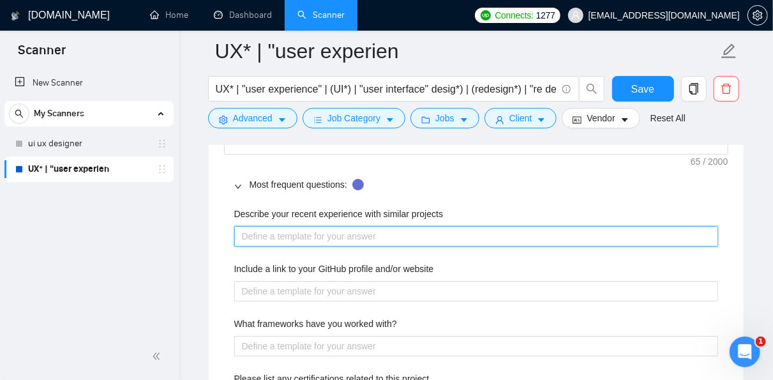
paste projects "[Mention all the certifications that could be relevant to this project from thi…"
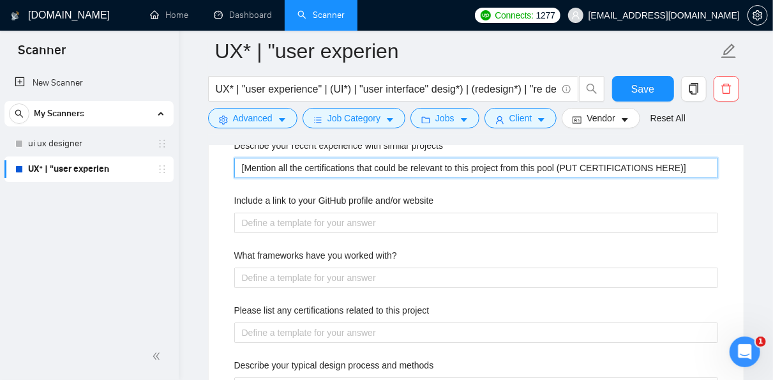
scroll to position [2134, 0]
type projects "[Mention all the certifications that could be relevant to this project from thi…"
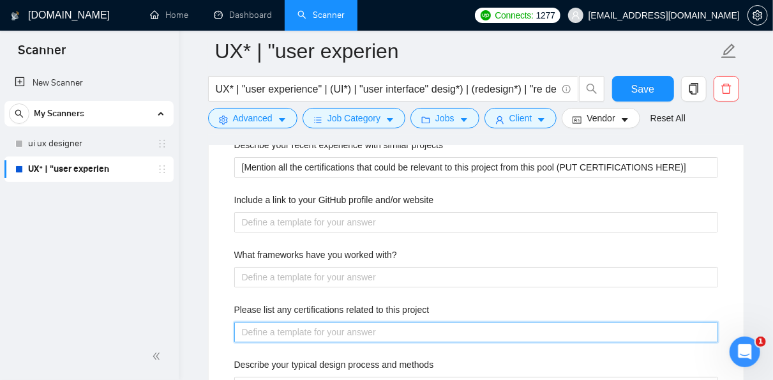
click at [466, 324] on project "Please list any certifications related to this project" at bounding box center [476, 332] width 484 height 20
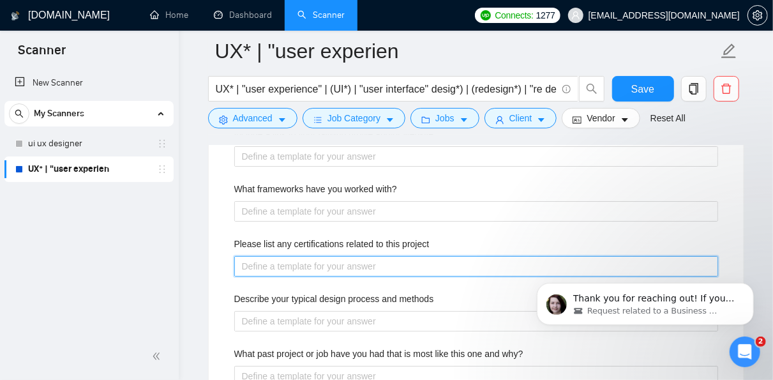
scroll to position [2199, 0]
click at [430, 259] on project "Please list any certifications related to this project" at bounding box center [476, 267] width 484 height 20
paste project "[Mention all the certifications that could be relevant to this project from thi…"
type project "[Mention all the certifications that could be relevant to this project from thi…"
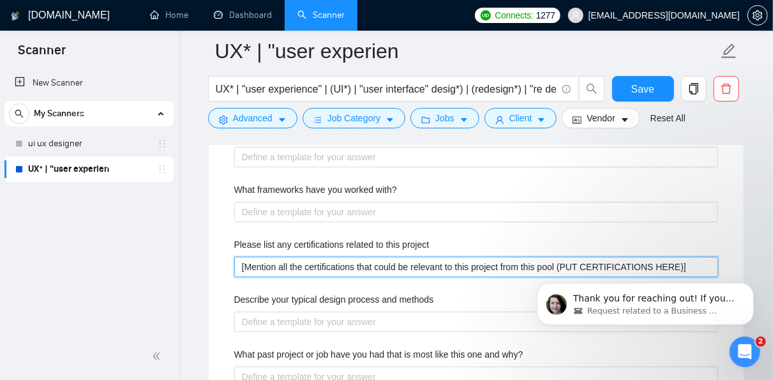
type project "[Mention all the certifications that could be relevant to this project from thi…"
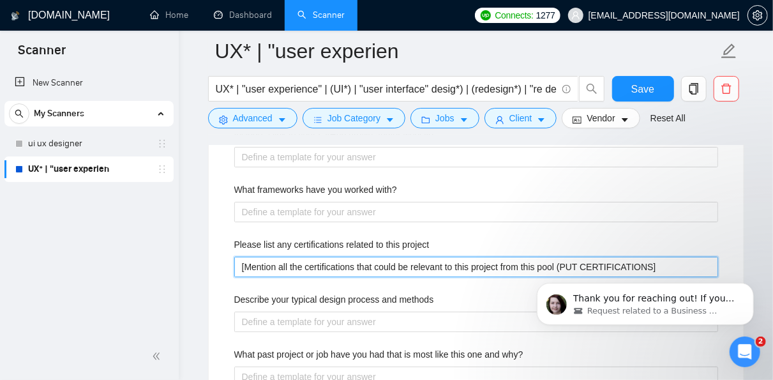
type project "[Mention all the certifications that could be relevant to this project from thi…"
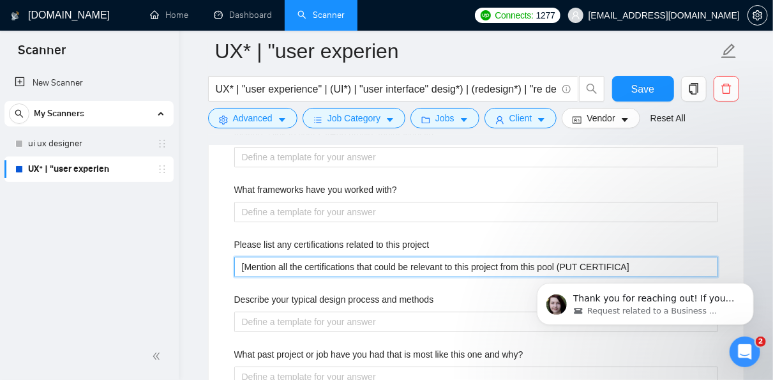
type project "[Mention all the certifications that could be relevant to this project from thi…"
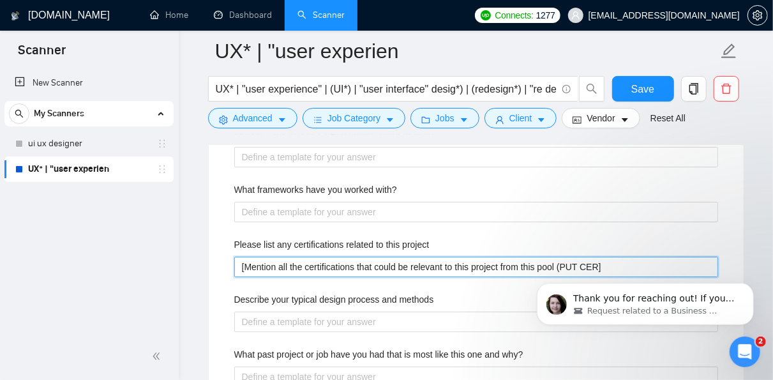
type project "[Mention all the certifications that could be relevant to this project from thi…"
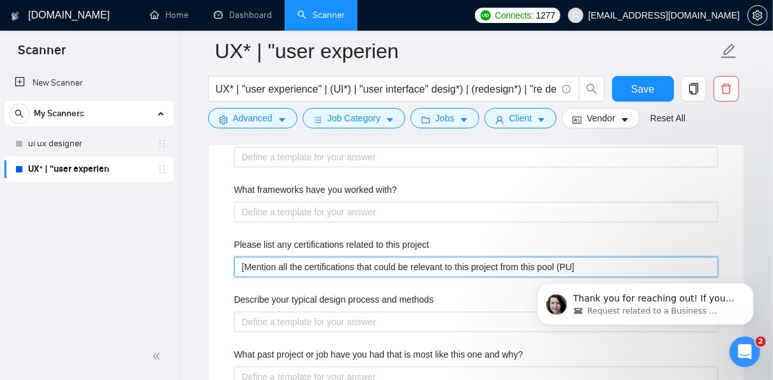
type project "[Mention all the certifications that could be relevant to this project from thi…"
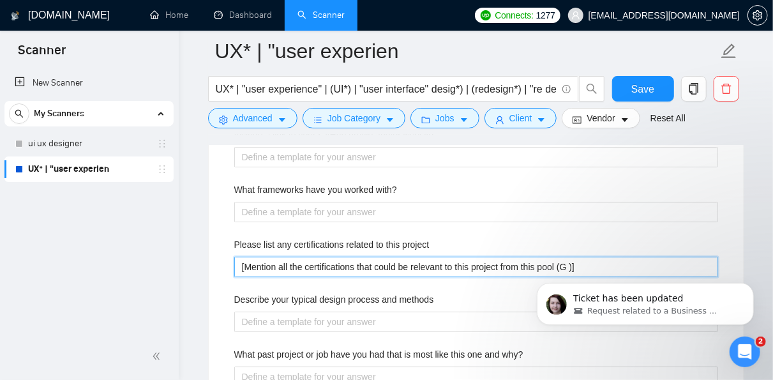
type project "[Mention all the certifications that could be relevant to this project from thi…"
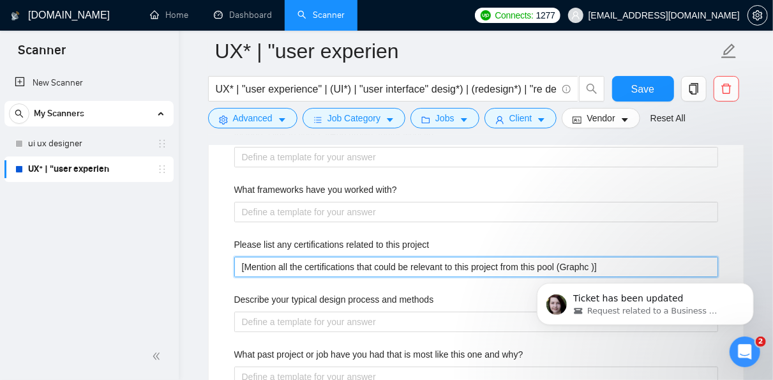
type project "[Mention all the certifications that could be relevant to this project from thi…"
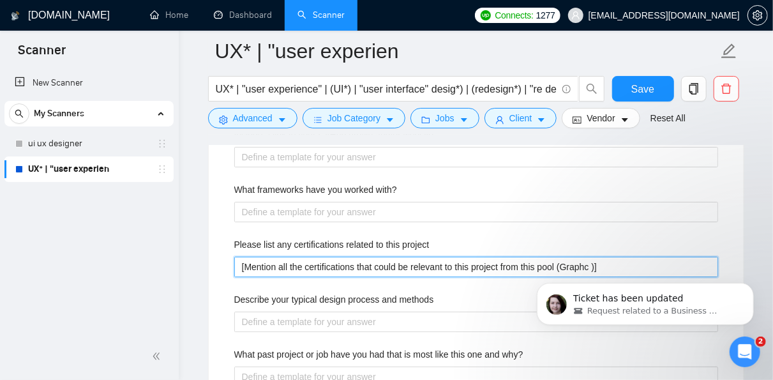
type project "[Mention all the certifications that could be relevant to this project from thi…"
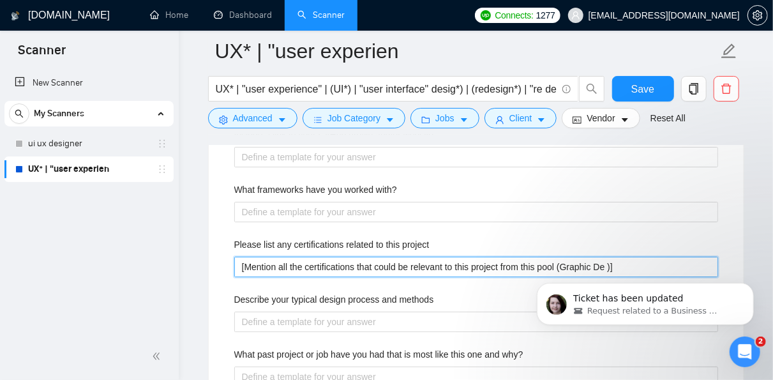
type project "[Mention all the certifications that could be relevant to this project from thi…"
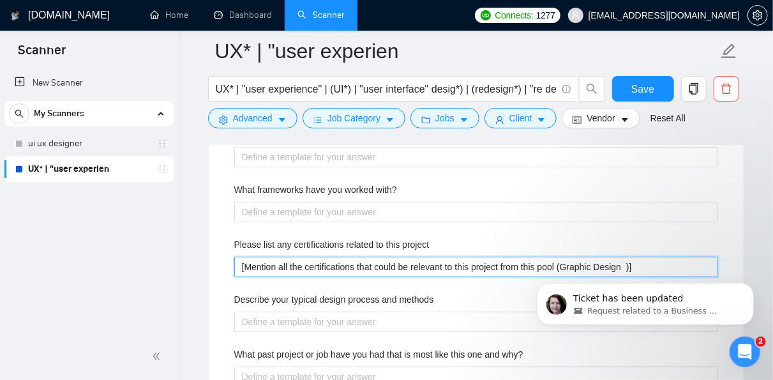
type project "[Mention all the certifications that could be relevant to this project from thi…"
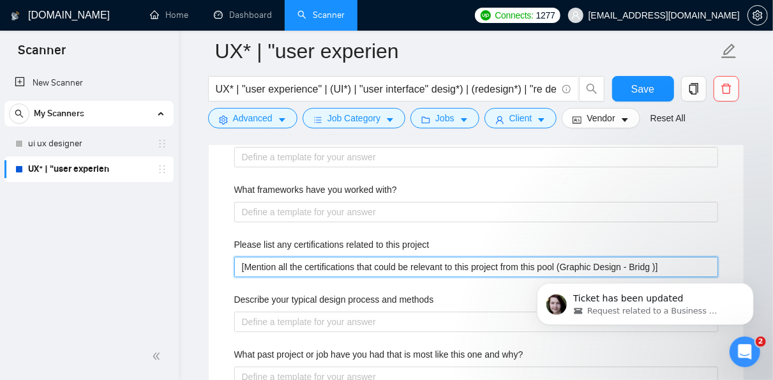
type project "[Mention all the certifications that could be relevant to this project from thi…"
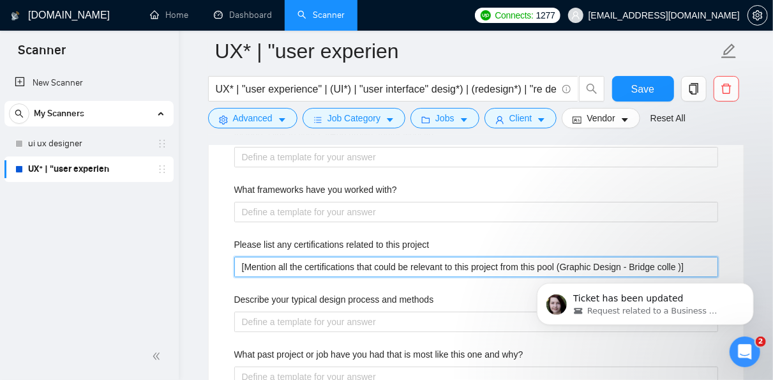
type project "[Mention all the certifications that could be relevant to this project from thi…"
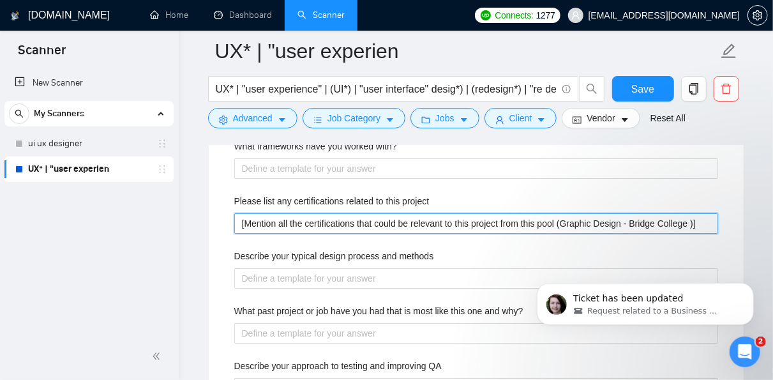
scroll to position [2245, 0]
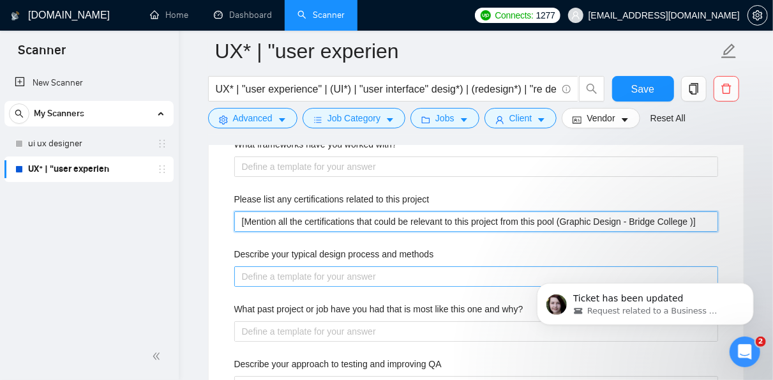
type project "[Mention all the certifications that could be relevant to this project from thi…"
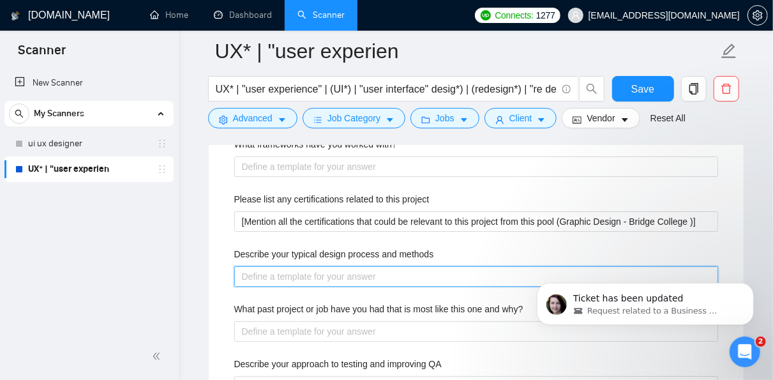
click at [422, 268] on methods "Describe your typical design process and methods" at bounding box center [476, 276] width 484 height 20
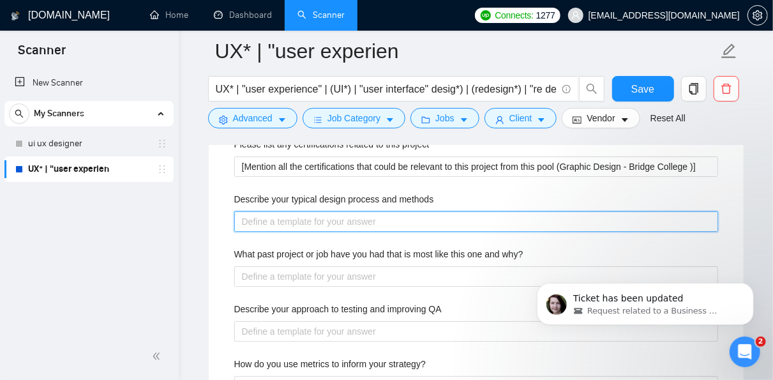
scroll to position [2305, 0]
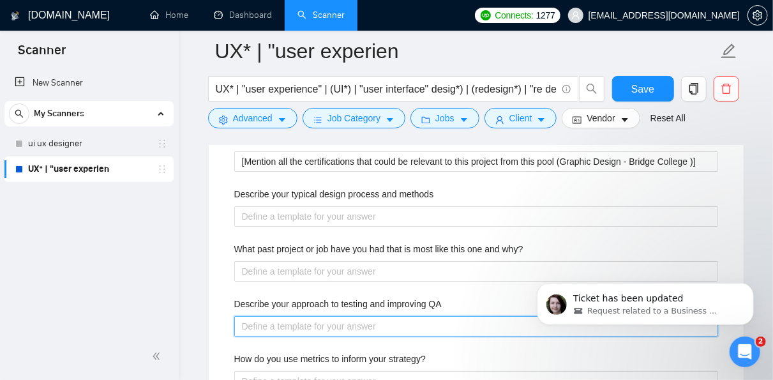
click at [408, 321] on QA "Describe your approach to testing and improving QA" at bounding box center [476, 326] width 484 height 20
paste QA "[Identify a specific pain point related to QA from the job posting. Describe ho…"
type QA "[Identify a specific pain point related to QA from the job posting. Describe ho…"
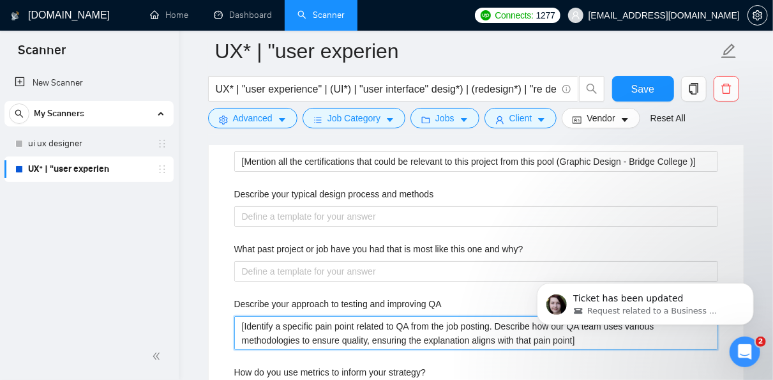
type QA "[Identify a specific pain point related to QA from the job posting. Describe ho…"
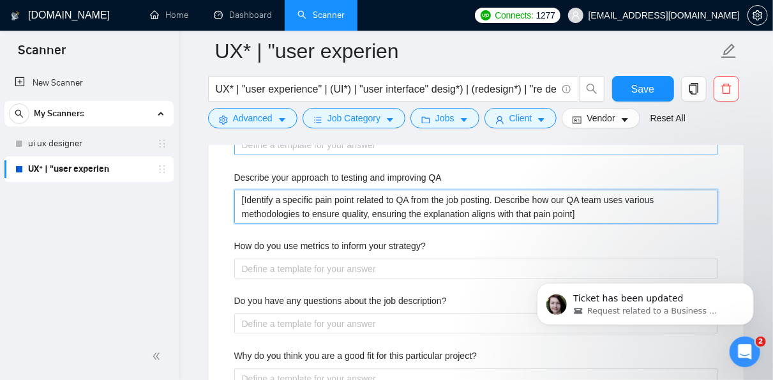
scroll to position [2433, 0]
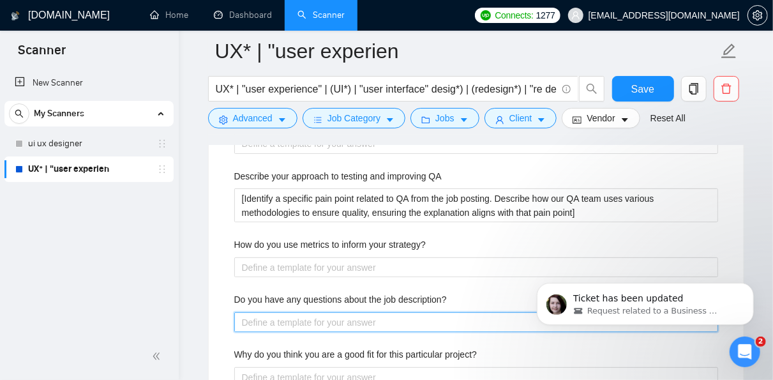
click at [425, 317] on description\? "Do you have any questions about the job description?" at bounding box center [476, 322] width 484 height 20
paste description\? "[Generate a question based on a detail or potential ambiguity in the job descri…"
type description\? "[Generate a question based on a detail or potential ambiguity in the job descri…"
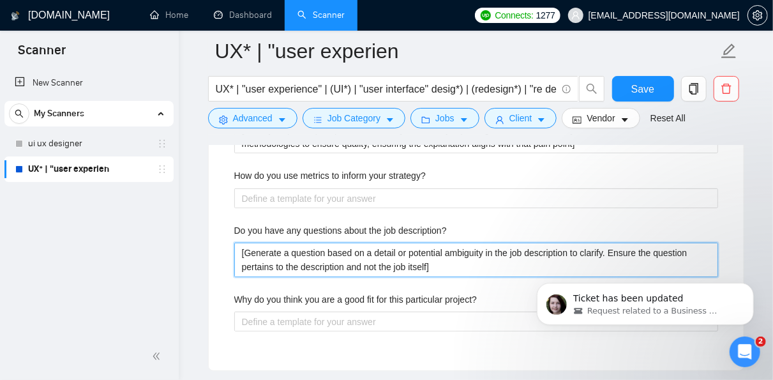
scroll to position [2504, 0]
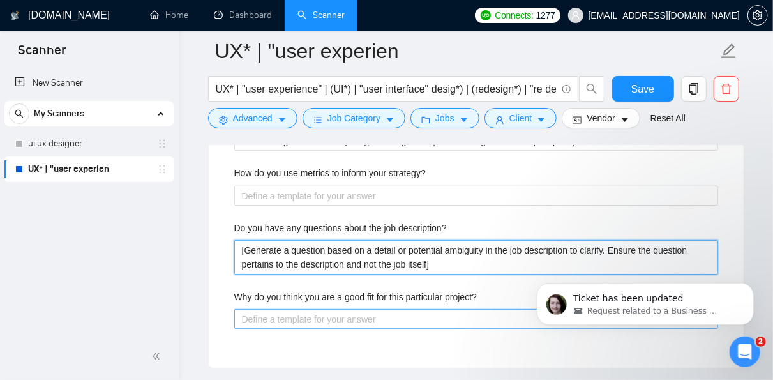
type description\? "[Generate a question based on a detail or potential ambiguity in the job descri…"
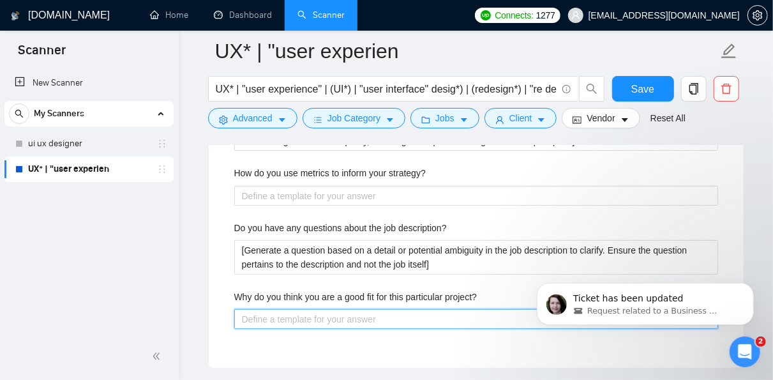
click at [400, 314] on project\? "Why do you think you are a good fit for this particular project?" at bounding box center [476, 319] width 484 height 20
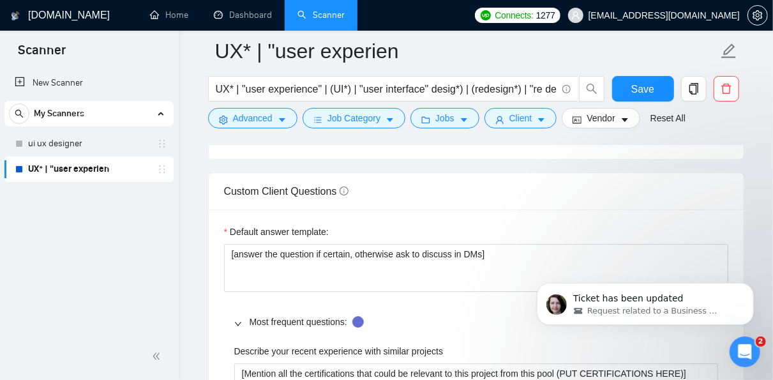
scroll to position [1927, 0]
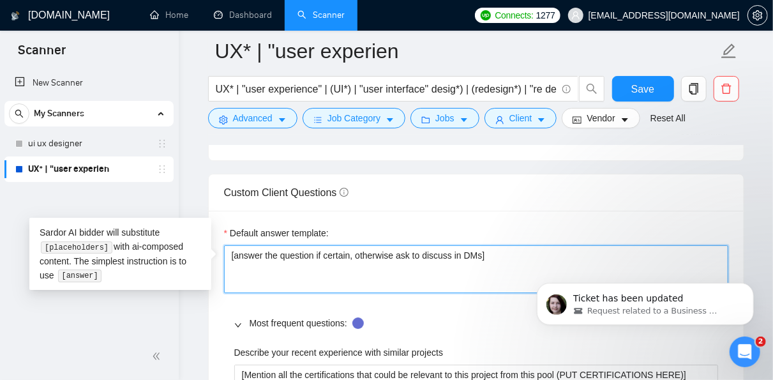
drag, startPoint x: 499, startPoint y: 257, endPoint x: 204, endPoint y: 240, distance: 295.5
paste textarea "﻿​[Based on the provided context, craft a positive, human-like response that ad…"
type textarea "﻿​[Based on the provided context, craft a positive, human-like response that ad…"
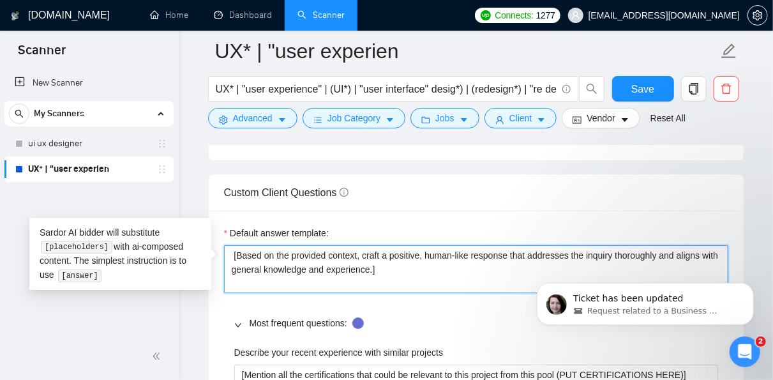
click at [236, 249] on textarea "﻿​[Based on the provided context, craft a positive, human-like response that ad…" at bounding box center [476, 269] width 505 height 48
click at [400, 263] on textarea "﻿[Based on the provided context, craft a positive, human-like response that add…" at bounding box center [476, 269] width 505 height 48
type textarea "﻿[Based on the provided context, craft a positive, human-like response that add…"
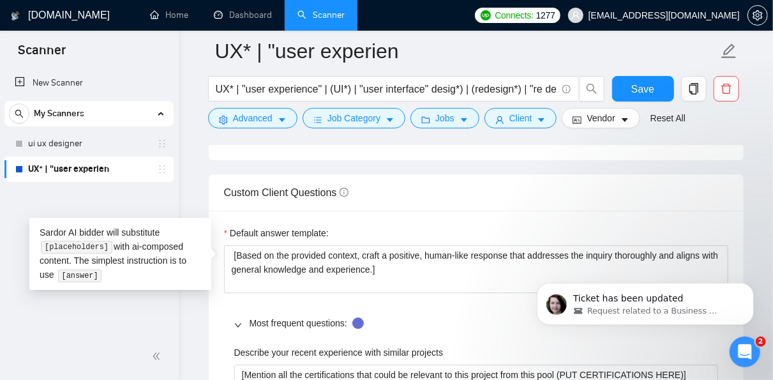
click at [448, 191] on div "Custom Client Questions" at bounding box center [476, 192] width 505 height 36
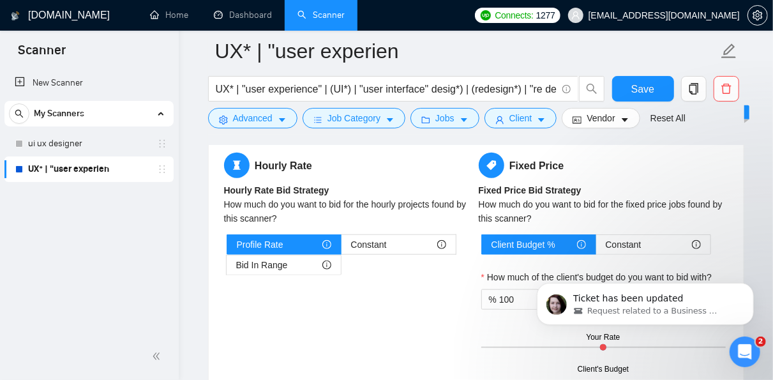
scroll to position [2785, 0]
click at [289, 257] on div "Bid In Range" at bounding box center [283, 264] width 95 height 19
click at [227, 268] on input "Bid In Range" at bounding box center [227, 268] width 0 height 0
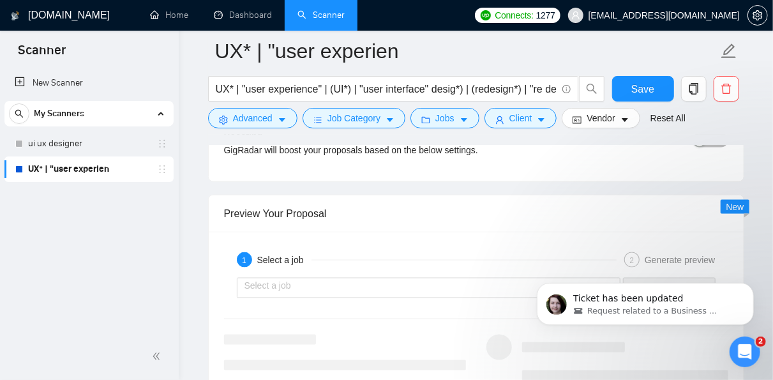
scroll to position [3185, 0]
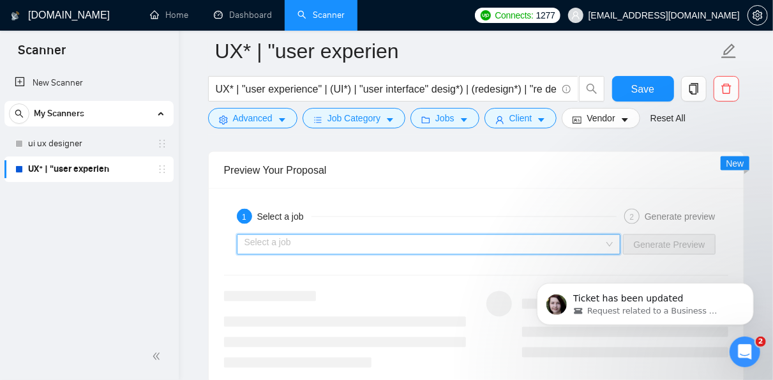
click at [408, 239] on input "search" at bounding box center [425, 244] width 360 height 19
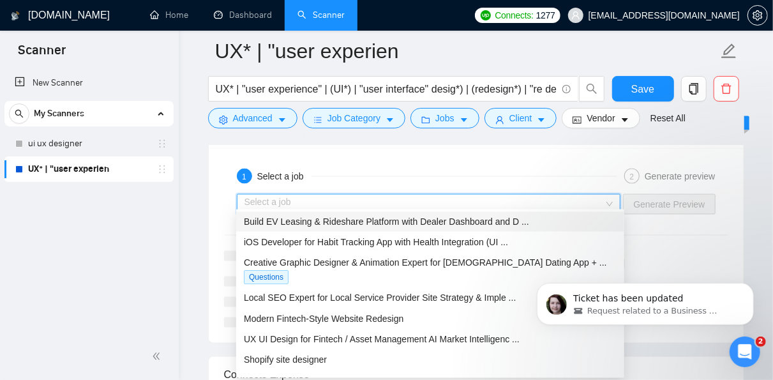
scroll to position [0, 0]
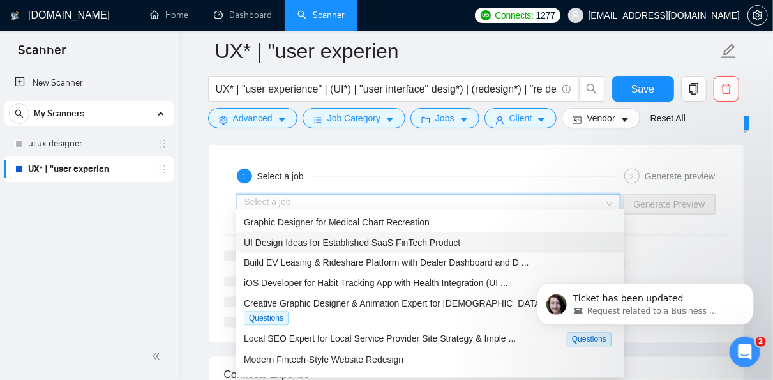
click at [407, 242] on span "UI Design Ideas for Established SaaS FinTech Product" at bounding box center [352, 243] width 216 height 10
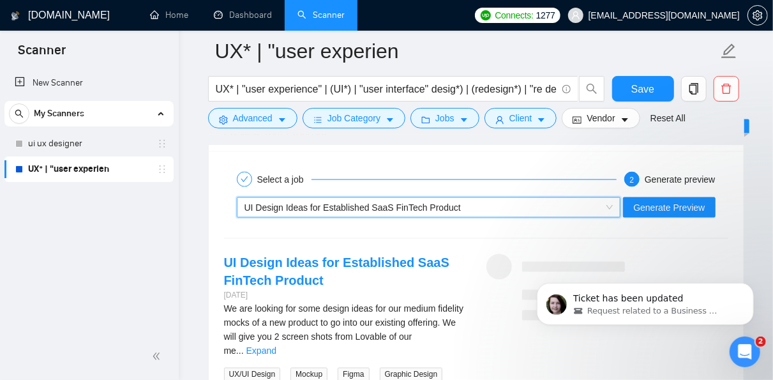
scroll to position [3221, 0]
click at [678, 204] on span "Generate Preview" at bounding box center [670, 208] width 72 height 14
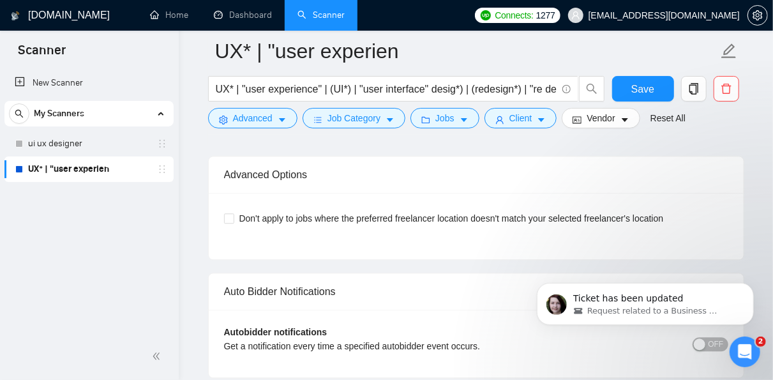
scroll to position [3727, 0]
click at [347, 212] on span "Don't apply to jobs where the preferred freelancer location doesn't match your …" at bounding box center [451, 219] width 435 height 14
click at [233, 214] on input "Don't apply to jobs where the preferred freelancer location doesn't match your …" at bounding box center [228, 218] width 9 height 9
checkbox input "true"
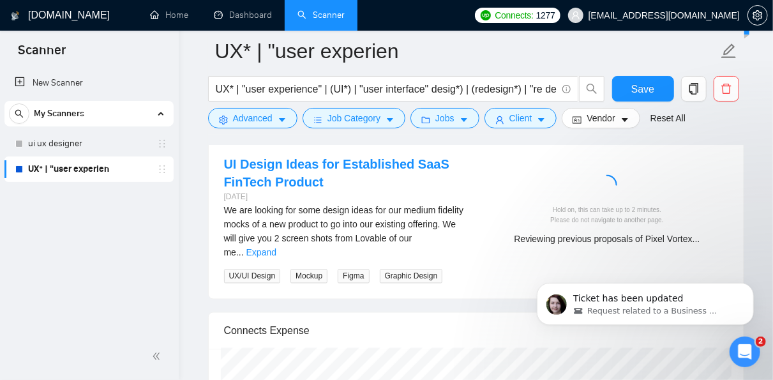
scroll to position [3321, 0]
click at [750, 285] on icon "Dismiss notification" at bounding box center [749, 286] width 4 height 4
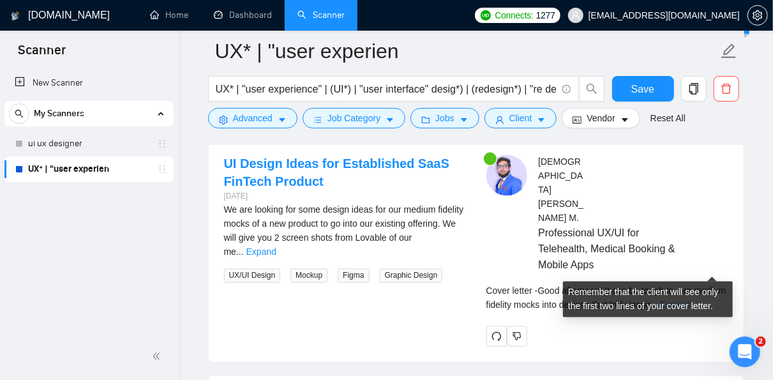
click at [690, 300] on link "Expand" at bounding box center [675, 305] width 30 height 10
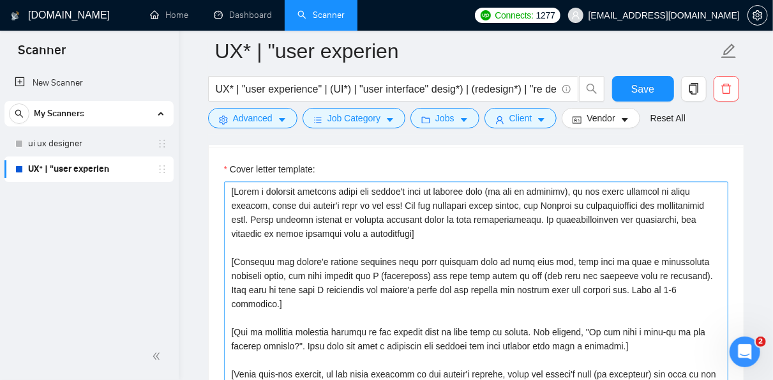
scroll to position [1588, 0]
click at [321, 277] on textarea "Cover letter template:" at bounding box center [476, 324] width 505 height 287
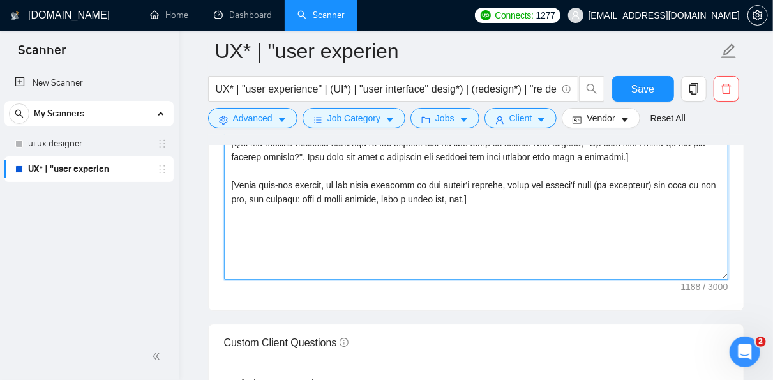
scroll to position [1777, 0]
click at [518, 184] on textarea "Cover letter template:" at bounding box center [476, 135] width 505 height 287
paste textarea "Style & Tone Rules: Start with the client’s pain point or what they’re trying t…"
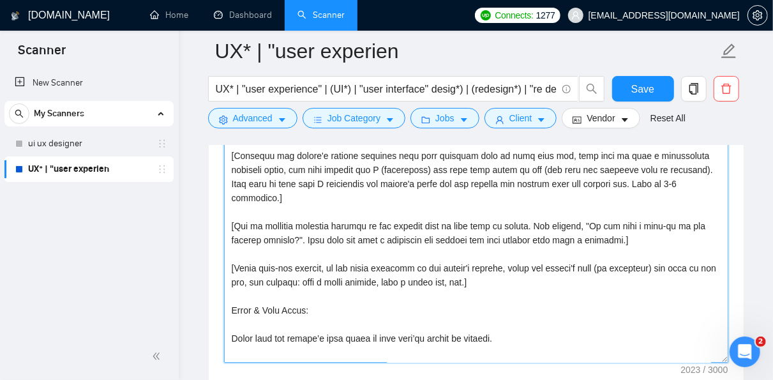
scroll to position [1694, 0]
click at [425, 276] on textarea "Cover letter template:" at bounding box center [476, 218] width 505 height 287
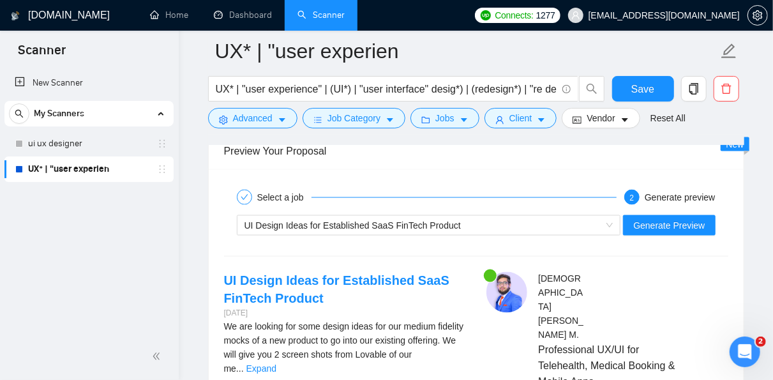
scroll to position [3205, 0]
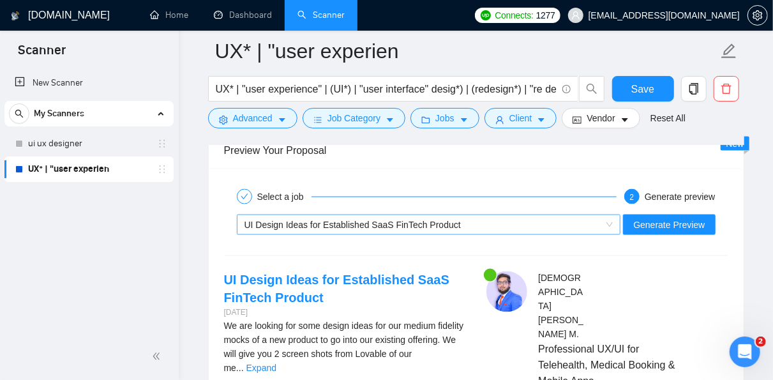
click at [575, 218] on div "UI Design Ideas for Established SaaS FinTech Product" at bounding box center [424, 224] width 358 height 19
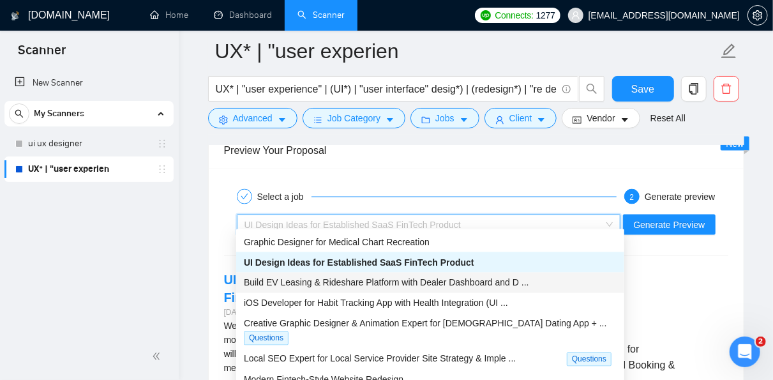
click at [459, 278] on span "Build EV Leasing & Rideshare Platform with Dealer Dashboard and D ..." at bounding box center [386, 283] width 285 height 10
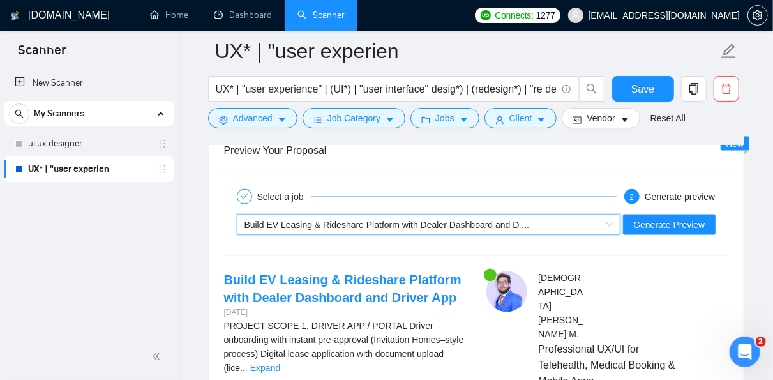
click at [414, 220] on span "Build EV Leasing & Rideshare Platform with Dealer Dashboard and D ..." at bounding box center [387, 225] width 285 height 10
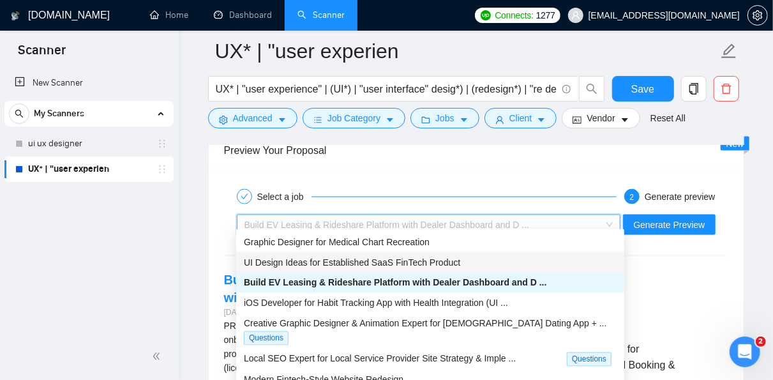
click at [377, 259] on span "UI Design Ideas for Established SaaS FinTech Product" at bounding box center [352, 262] width 216 height 10
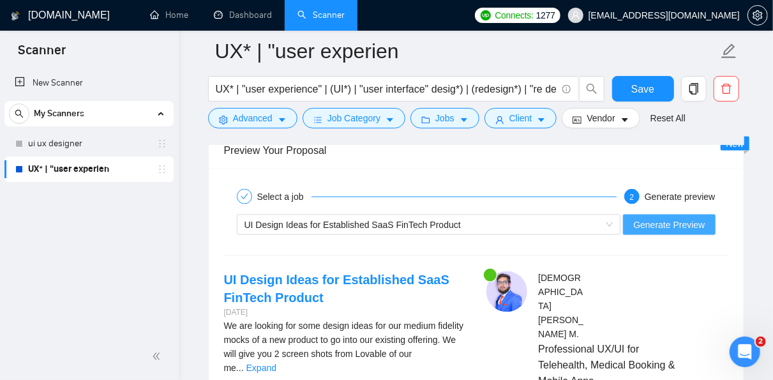
click at [672, 221] on span "Generate Preview" at bounding box center [670, 225] width 72 height 14
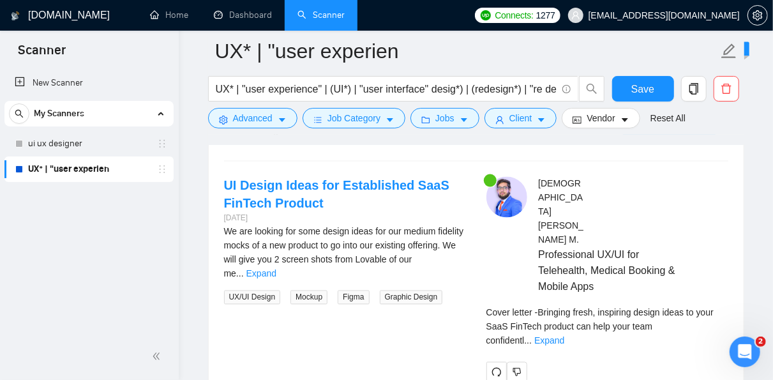
scroll to position [3357, 0]
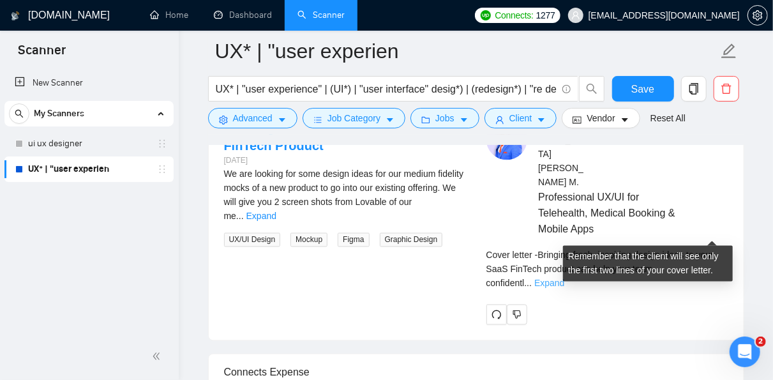
click at [565, 278] on link "Expand" at bounding box center [550, 283] width 30 height 10
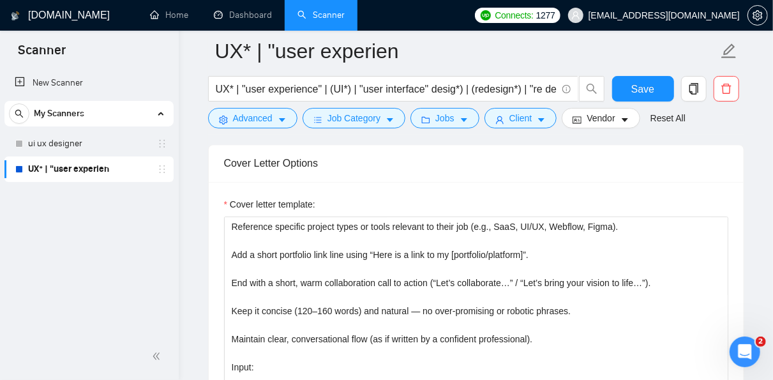
scroll to position [1552, 0]
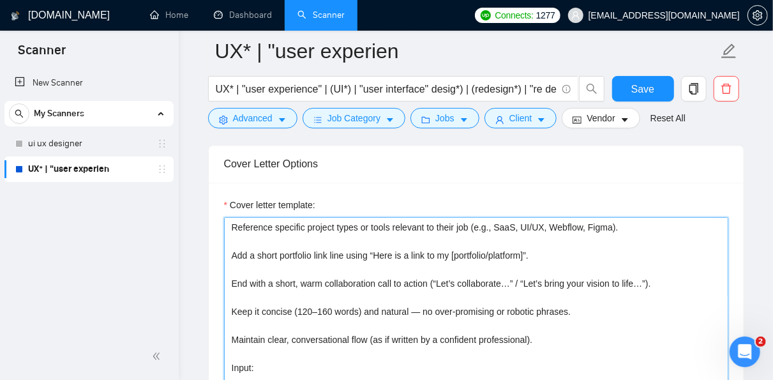
click at [528, 248] on textarea "Style & Tone Rules: Start with the client’s pain point or what they’re trying t…" at bounding box center [476, 360] width 505 height 287
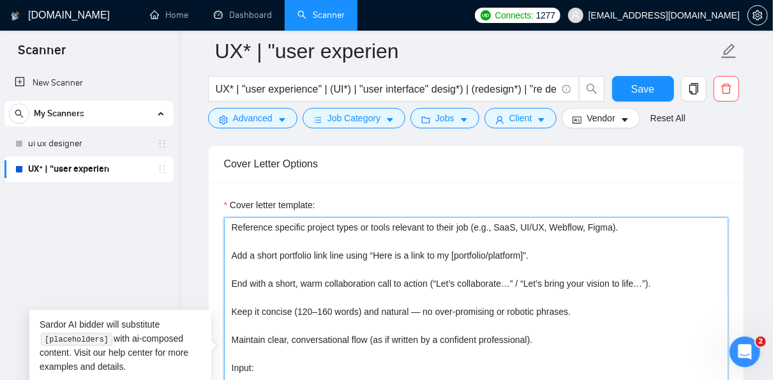
click at [587, 308] on textarea "Style & Tone Rules: Start with the client’s pain point or what they’re trying t…" at bounding box center [476, 360] width 505 height 287
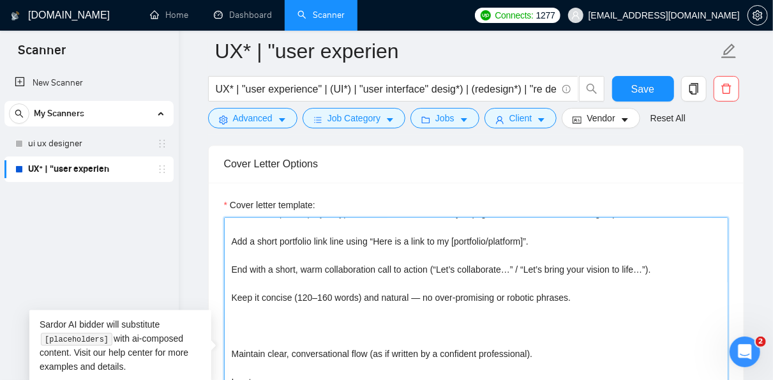
scroll to position [112, 0]
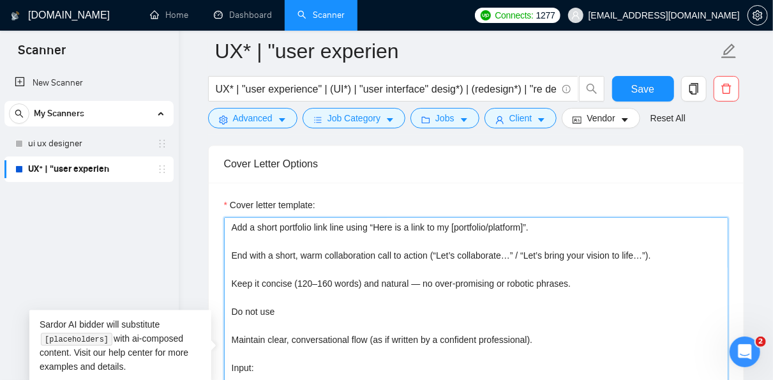
click at [413, 275] on textarea "Style & Tone Rules: Start with the client’s pain point or what they’re trying t…" at bounding box center [476, 360] width 505 height 287
paste textarea "—"
click at [554, 331] on textarea "Style & Tone Rules: Start with the client’s pain point or what they’re trying t…" at bounding box center [476, 360] width 505 height 287
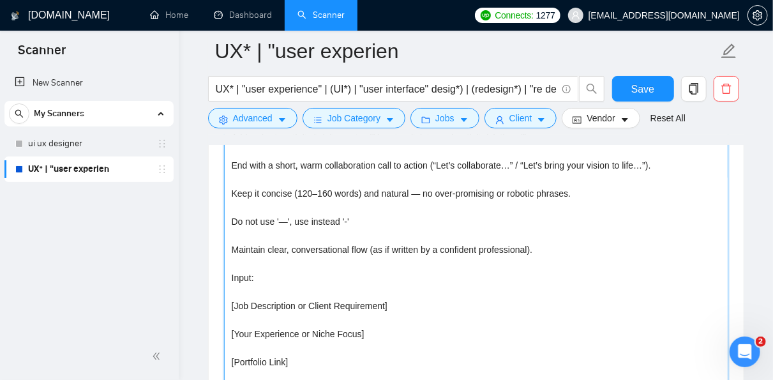
scroll to position [1717, 0]
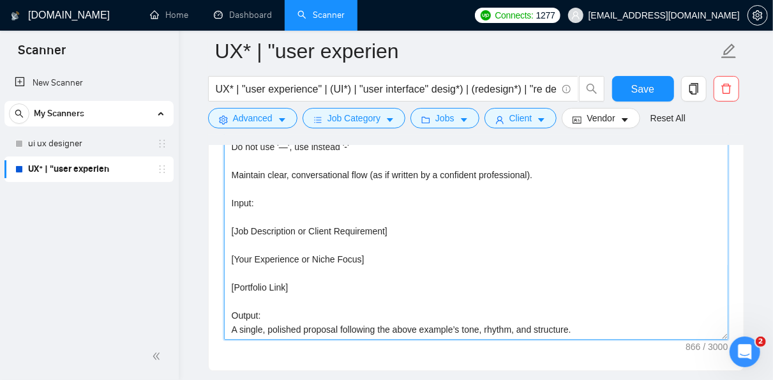
click at [312, 280] on textarea "Style & Tone Rules: Start with the client’s pain point or what they’re trying t…" at bounding box center [476, 195] width 505 height 287
type textarea "Style & Tone Rules: Start with the client’s pain point or what they’re trying t…"
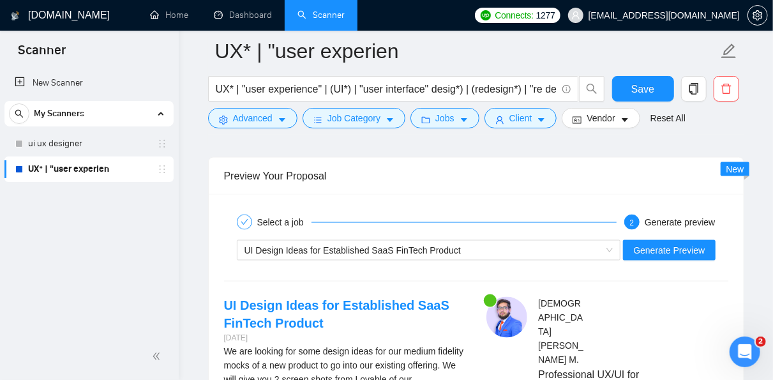
scroll to position [3180, 0]
click at [694, 243] on span "Generate Preview" at bounding box center [670, 250] width 72 height 14
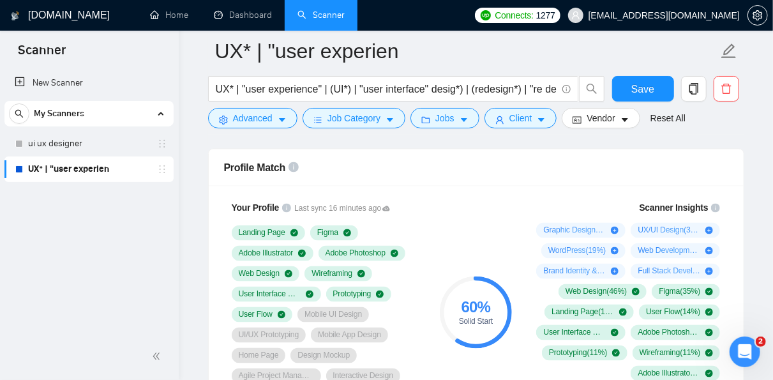
scroll to position [990, 0]
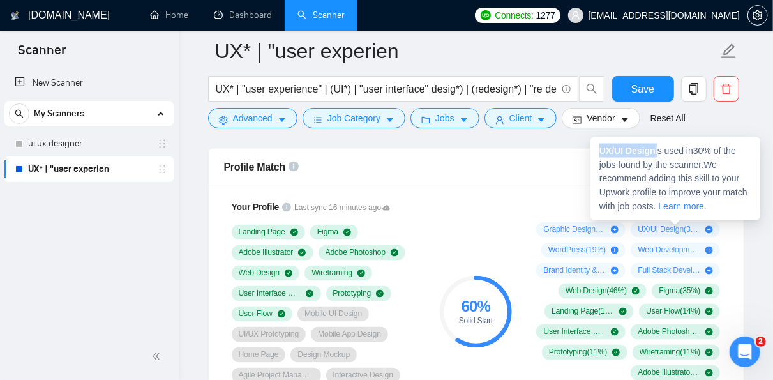
drag, startPoint x: 658, startPoint y: 153, endPoint x: 599, endPoint y: 150, distance: 59.5
click at [599, 150] on div "UX/UI Design is used in 30 % of the jobs found by the scanner. We recommend add…" at bounding box center [676, 178] width 170 height 83
copy span "UX/UI Design"
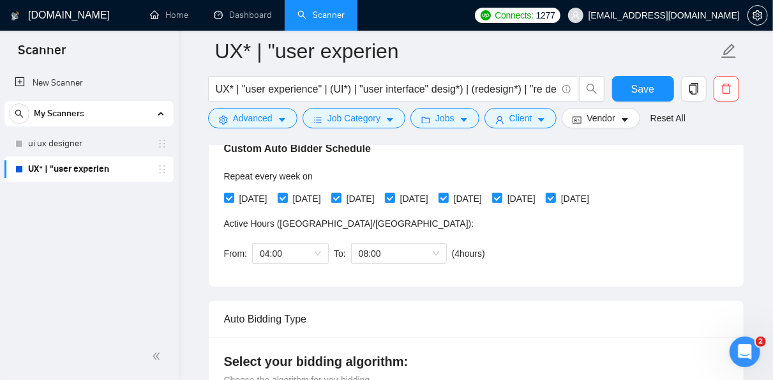
scroll to position [306, 0]
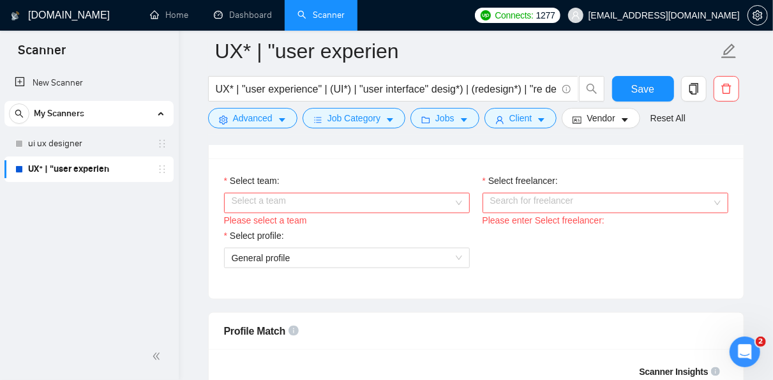
scroll to position [665, 0]
click at [403, 199] on input "Select team:" at bounding box center [343, 201] width 222 height 19
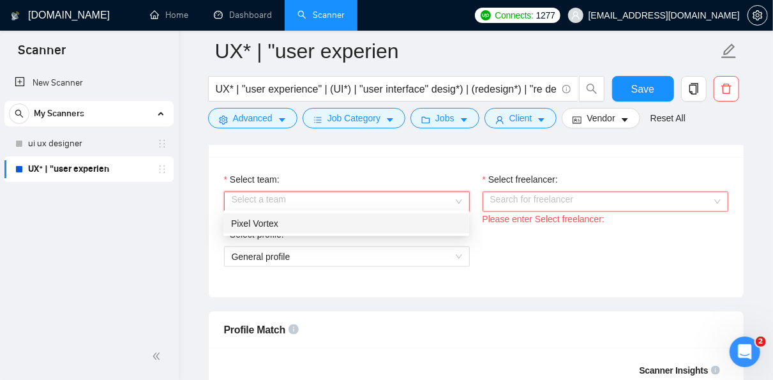
click at [371, 222] on div "Pixel Vortex" at bounding box center [346, 223] width 231 height 14
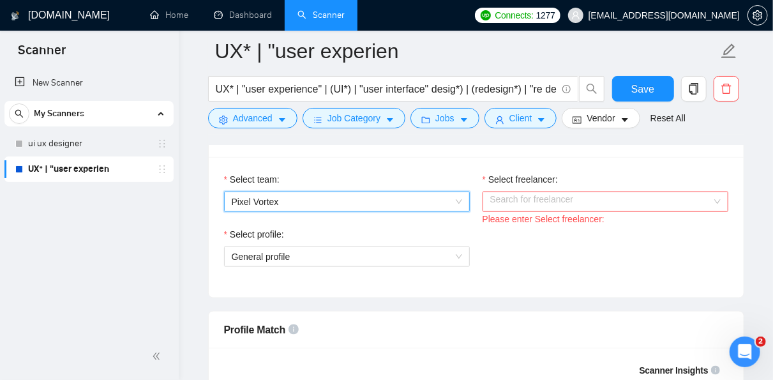
click at [528, 198] on input "Select freelancer:" at bounding box center [601, 201] width 222 height 19
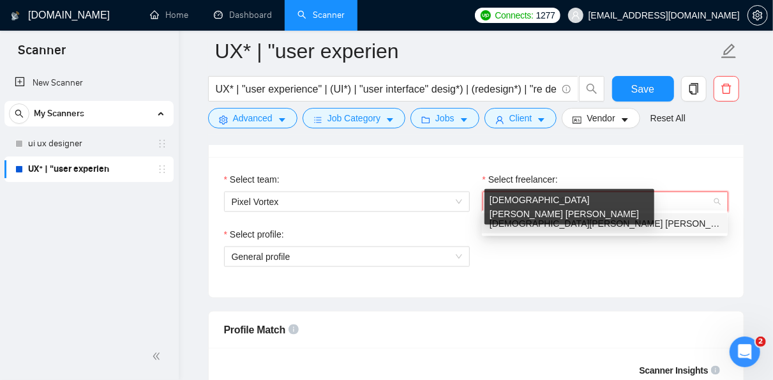
click at [532, 223] on span "[DEMOGRAPHIC_DATA][PERSON_NAME] [PERSON_NAME]" at bounding box center [615, 223] width 250 height 10
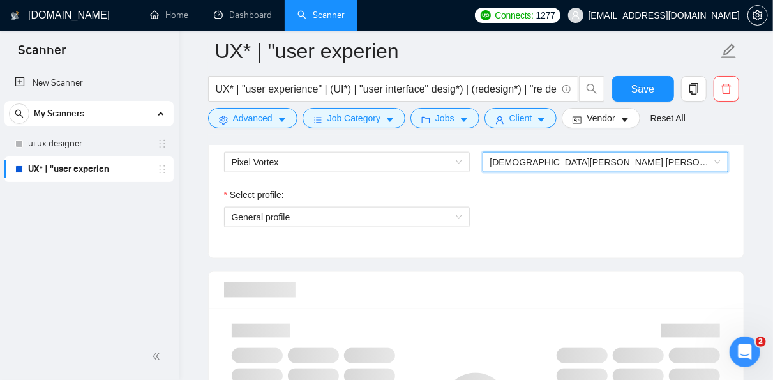
scroll to position [705, 0]
click at [413, 217] on span "General profile" at bounding box center [347, 217] width 231 height 19
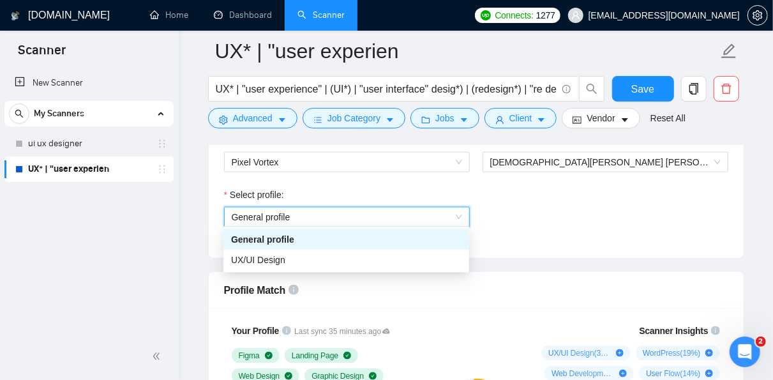
click at [563, 181] on div "Select freelancer: [PERSON_NAME] [PERSON_NAME]" at bounding box center [605, 160] width 259 height 55
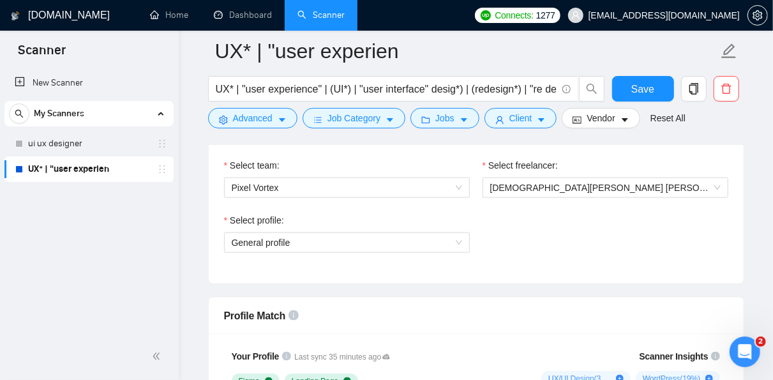
scroll to position [731, 0]
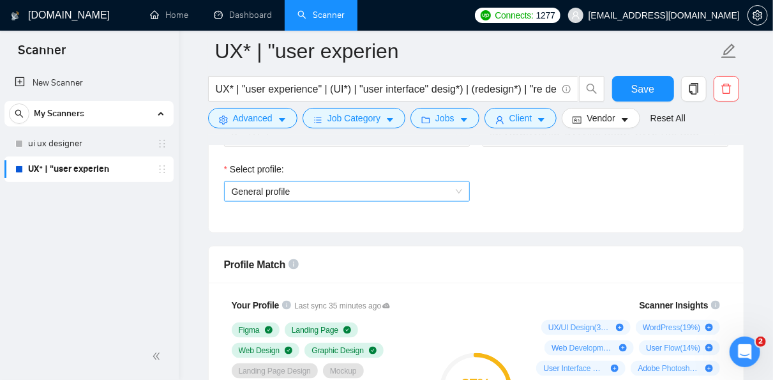
click at [417, 188] on span "General profile" at bounding box center [347, 191] width 231 height 19
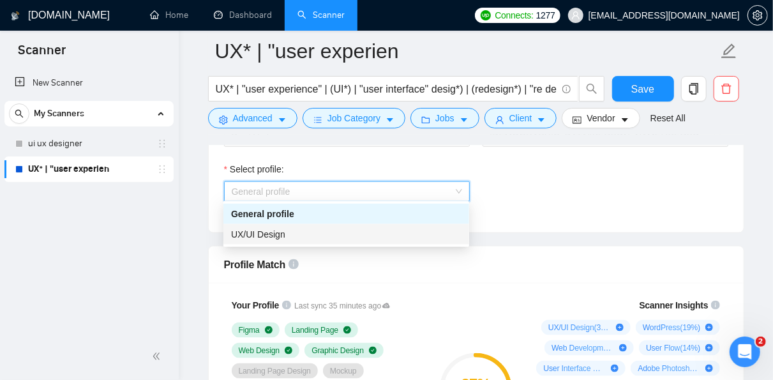
click at [389, 243] on div "UX/UI Design" at bounding box center [347, 234] width 246 height 20
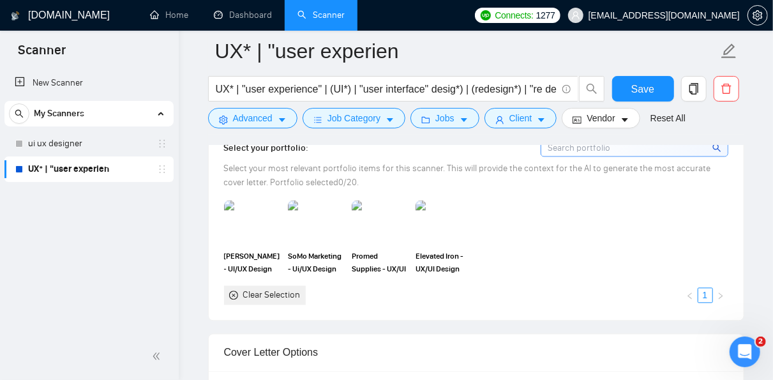
scroll to position [1202, 0]
click at [263, 229] on img at bounding box center [252, 222] width 54 height 42
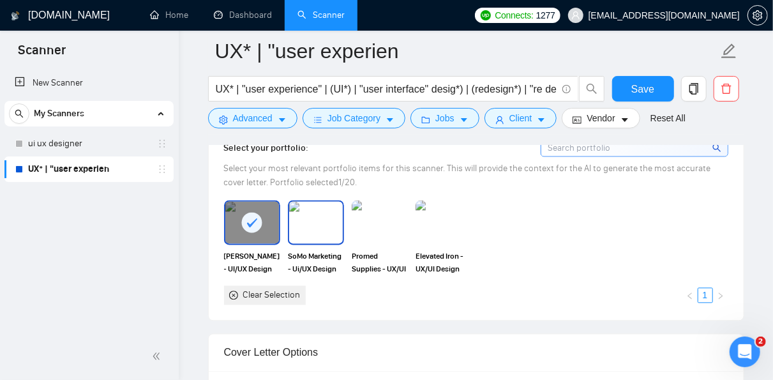
click at [323, 229] on img at bounding box center [316, 222] width 54 height 42
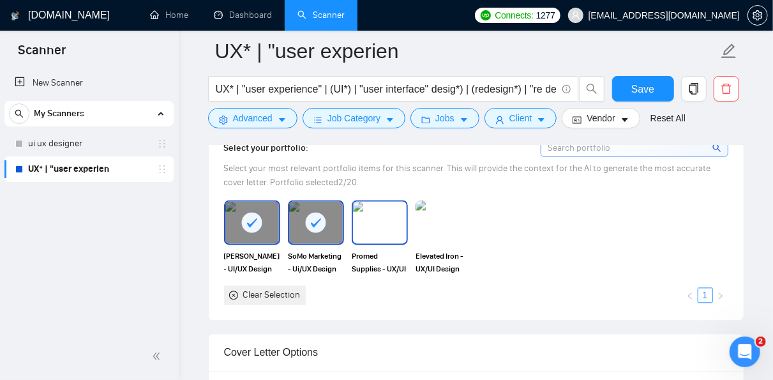
click at [398, 222] on img at bounding box center [380, 222] width 54 height 42
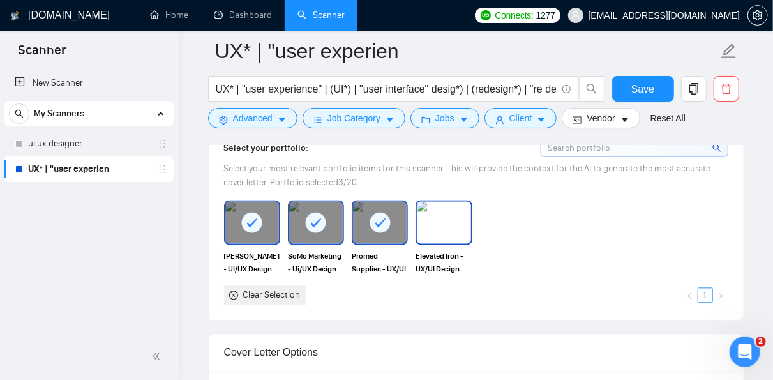
click at [446, 225] on img at bounding box center [444, 222] width 54 height 42
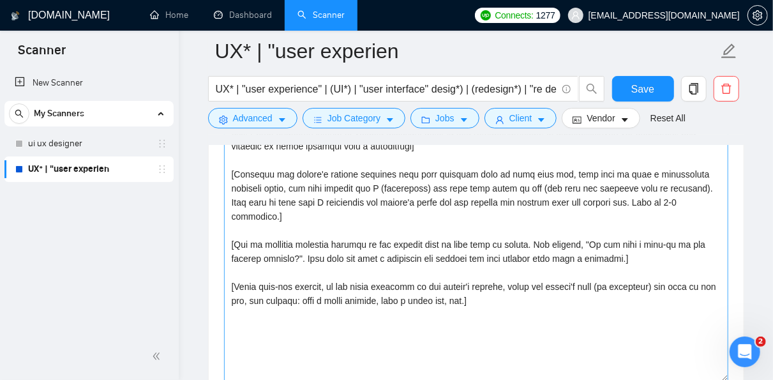
scroll to position [1515, 0]
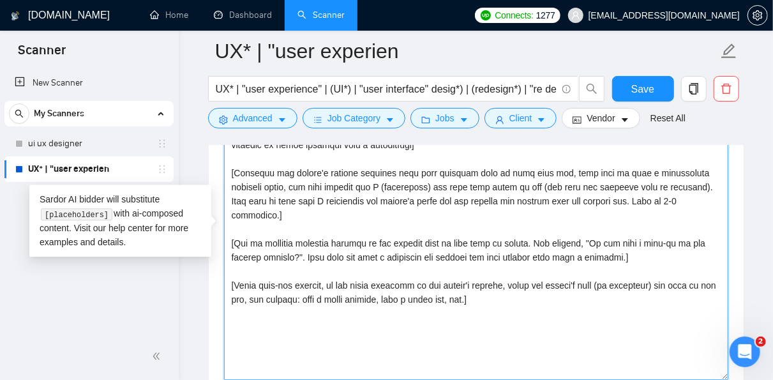
drag, startPoint x: 491, startPoint y: 298, endPoint x: 223, endPoint y: 161, distance: 301.0
click at [223, 161] on div "Cover letter template:" at bounding box center [476, 234] width 535 height 353
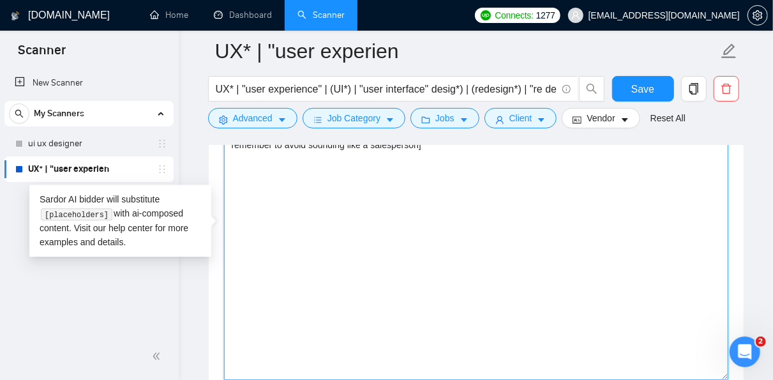
type textarea "[Write a personal greeting using the client's name or company name (if any is p…"
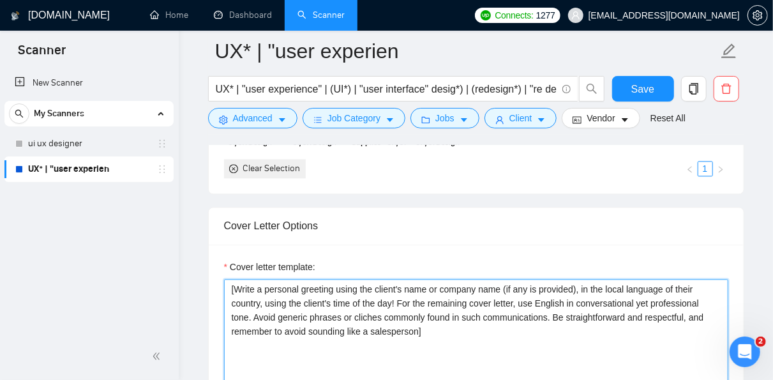
scroll to position [1328, 0]
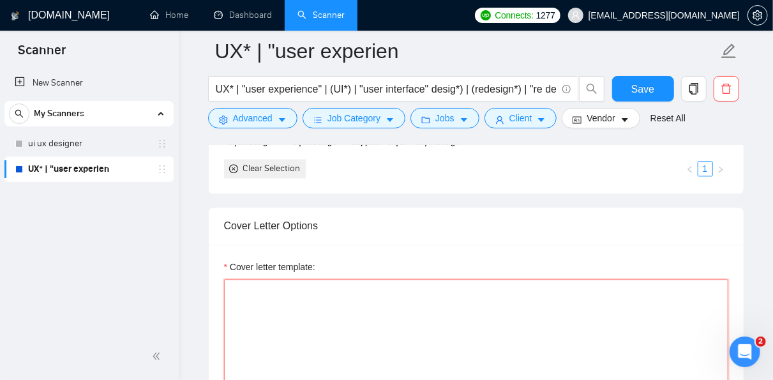
paste textarea "Style & Tone Rules: Start with the client’s pain point or what they’re trying t…"
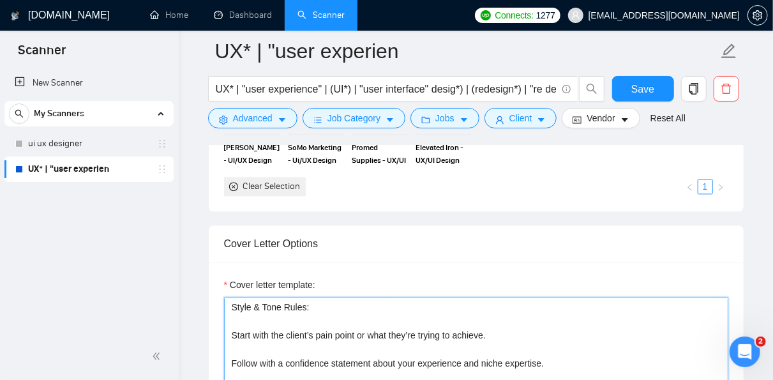
scroll to position [1312, 0]
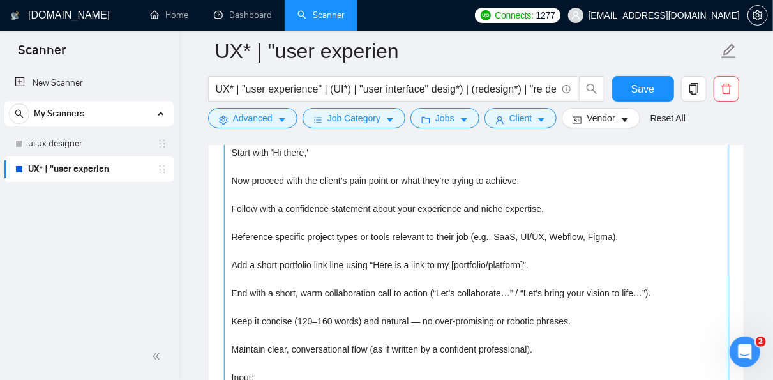
scroll to position [1496, 0]
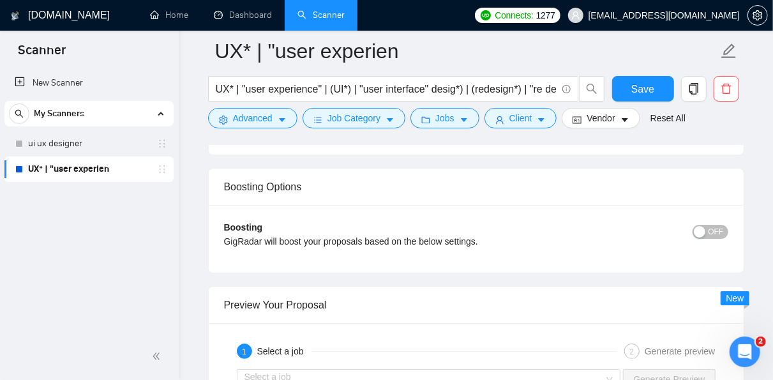
scroll to position [2442, 0]
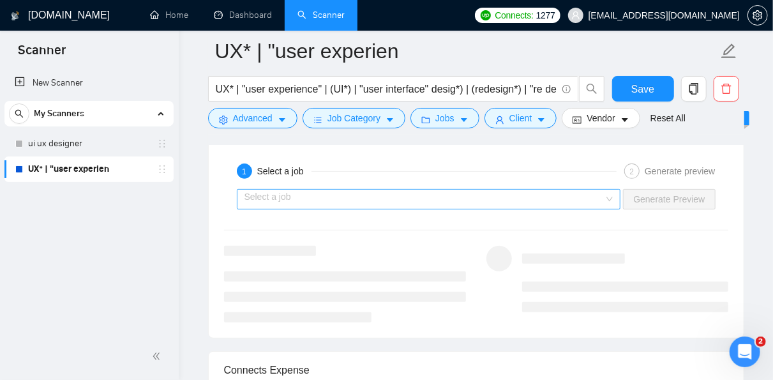
click at [612, 190] on div "Select a job" at bounding box center [429, 199] width 384 height 20
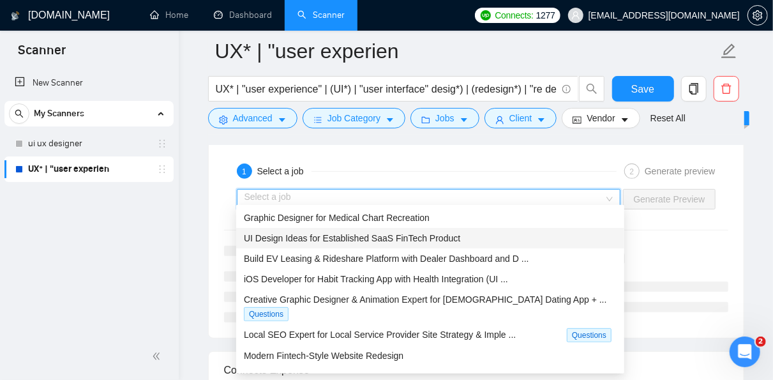
click at [550, 237] on div "UI Design Ideas for Established SaaS FinTech Product" at bounding box center [430, 238] width 373 height 14
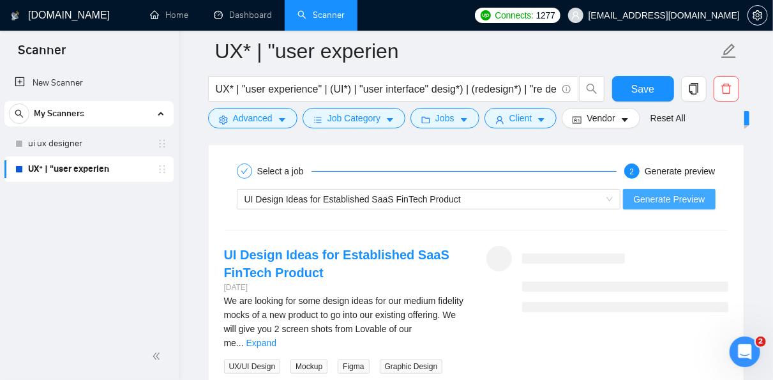
click at [655, 199] on span "Generate Preview" at bounding box center [670, 199] width 72 height 14
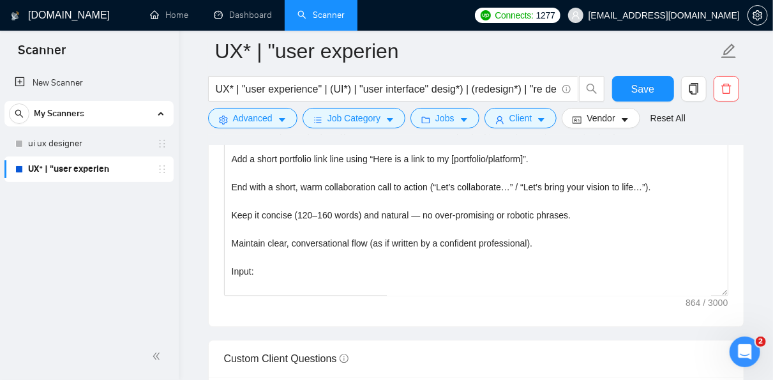
scroll to position [1514, 0]
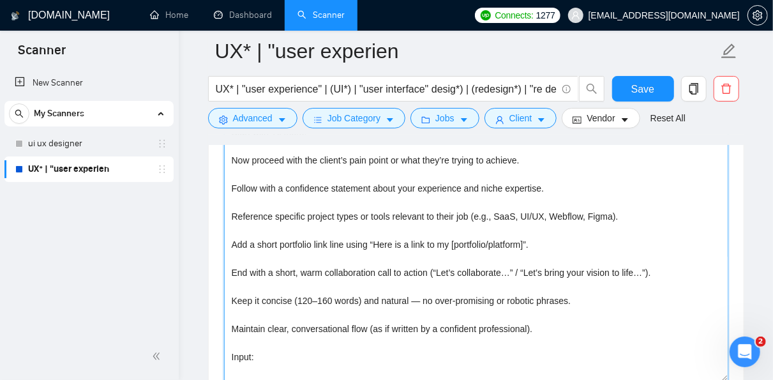
click at [584, 240] on textarea "Style & Tone Rules: Start with 'Hi there,' Now proceed with the client’s pain p…" at bounding box center [476, 237] width 505 height 287
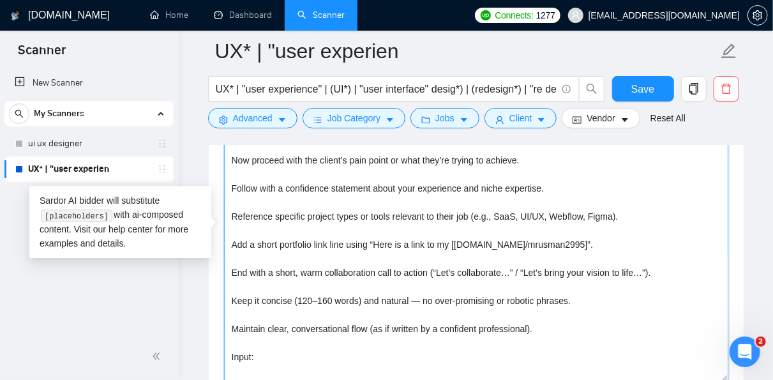
click at [593, 285] on textarea "Style & Tone Rules: Start with 'Hi there,' Now proceed with the client’s pain p…" at bounding box center [476, 237] width 505 height 287
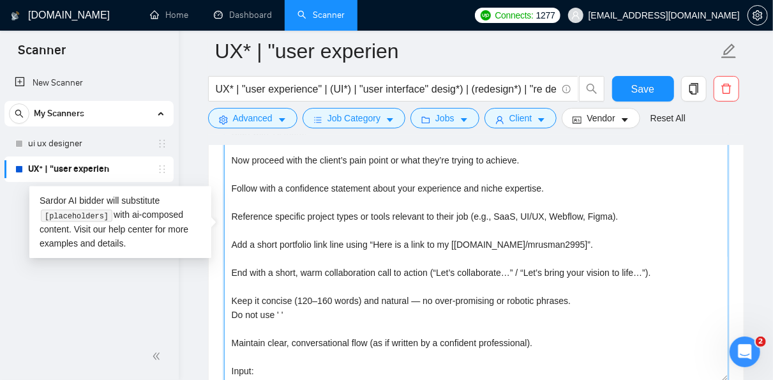
click at [410, 299] on textarea "Style & Tone Rules: Start with 'Hi there,' Now proceed with the client’s pain p…" at bounding box center [476, 237] width 505 height 287
paste textarea "—"
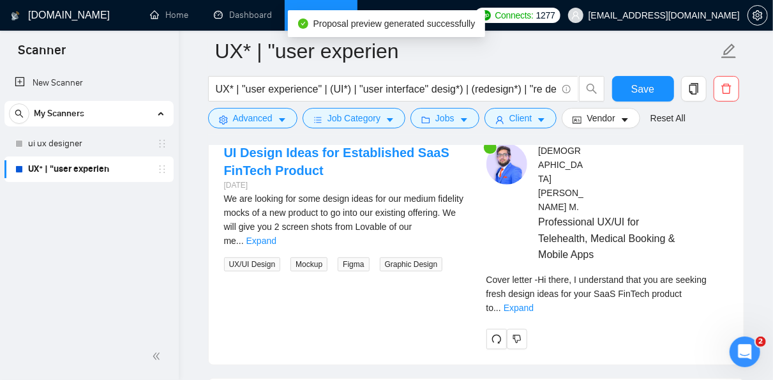
scroll to position [2544, 0]
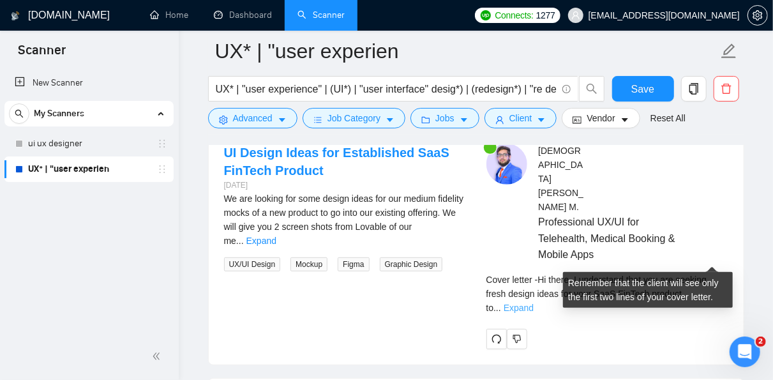
type textarea "Style & Tone Rules: Start with 'Hi there,' Now proceed with the client’s pain p…"
click at [534, 303] on link "Expand" at bounding box center [519, 308] width 30 height 10
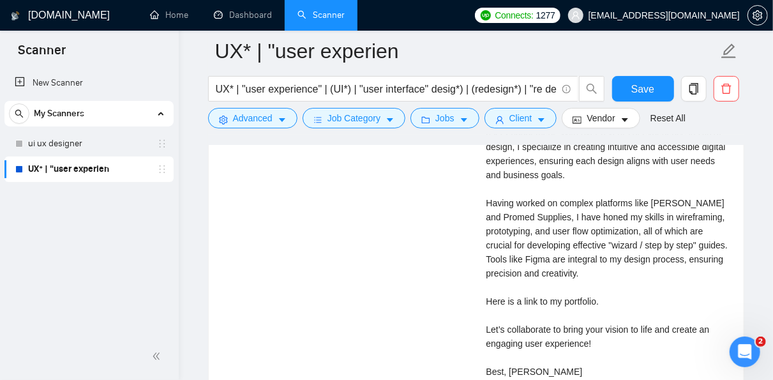
scroll to position [2832, 0]
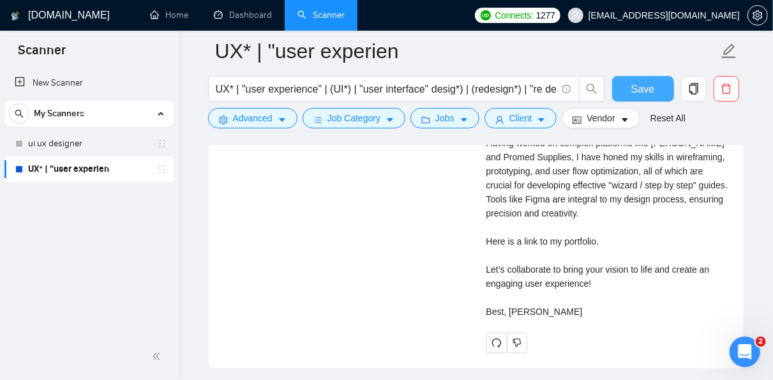
click at [646, 93] on span "Save" at bounding box center [643, 89] width 23 height 16
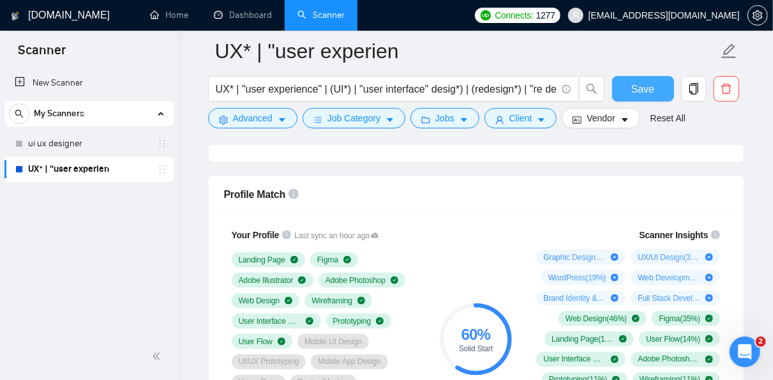
scroll to position [801, 0]
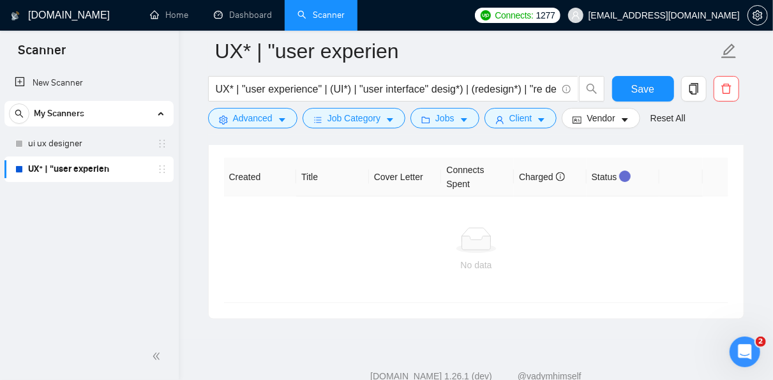
scroll to position [3211, 0]
